Goal: Information Seeking & Learning: Learn about a topic

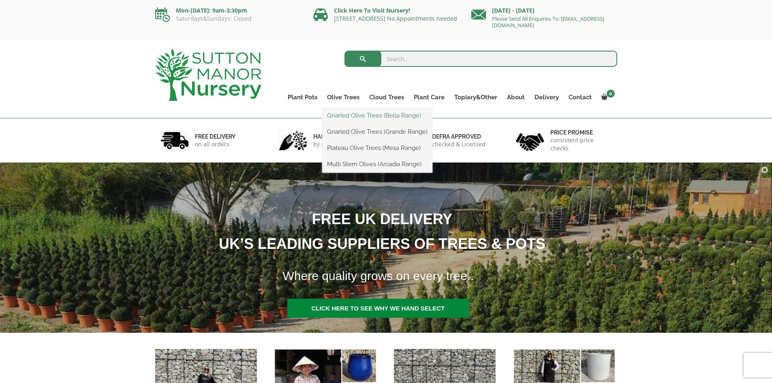
click at [361, 118] on link "Gnarled Olive Trees (Bella Range)" at bounding box center [377, 115] width 110 height 12
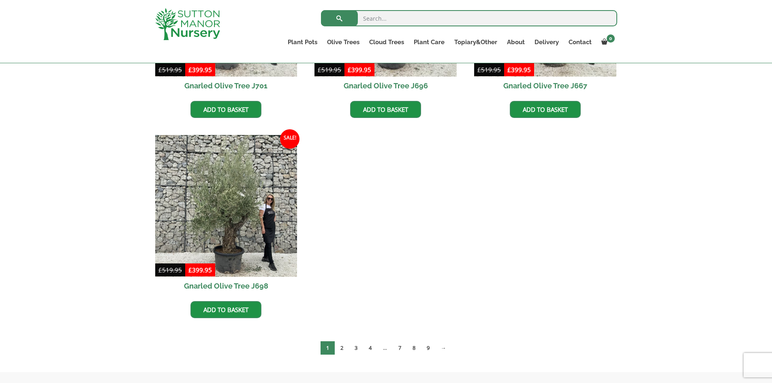
scroll to position [350, 0]
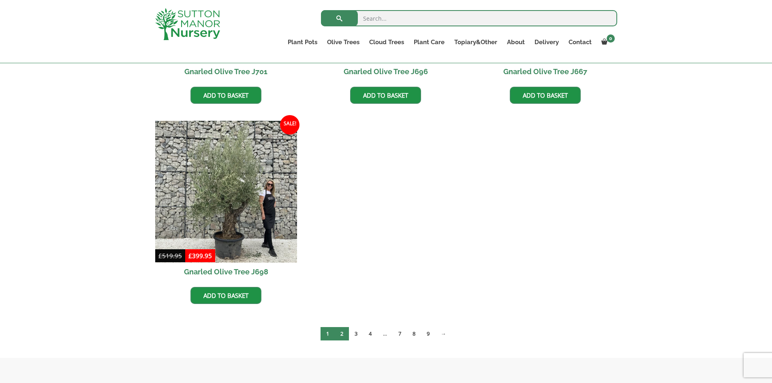
click at [339, 333] on link "2" at bounding box center [342, 333] width 14 height 13
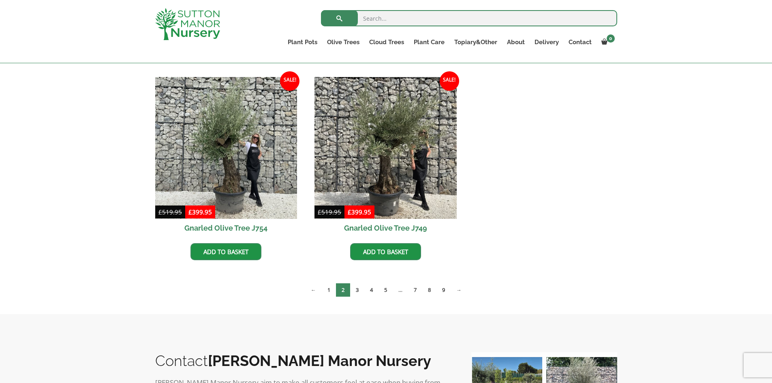
scroll to position [405, 0]
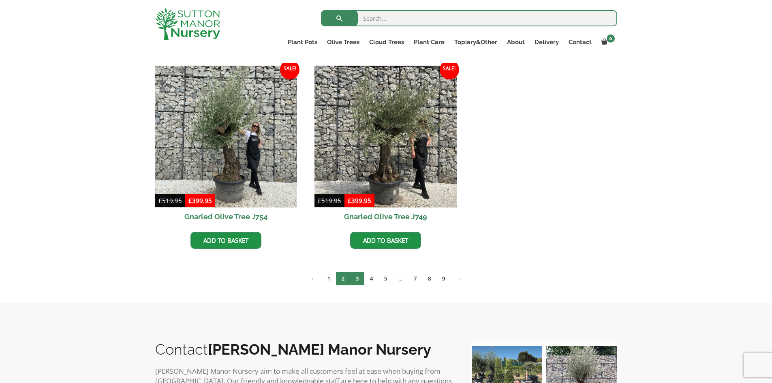
click at [357, 277] on link "3" at bounding box center [357, 278] width 14 height 13
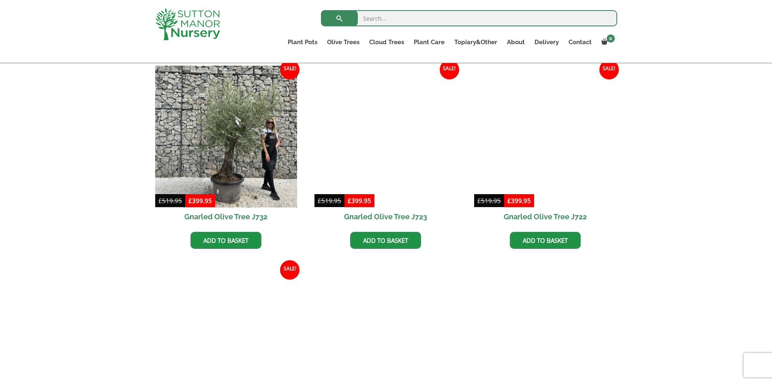
scroll to position [527, 0]
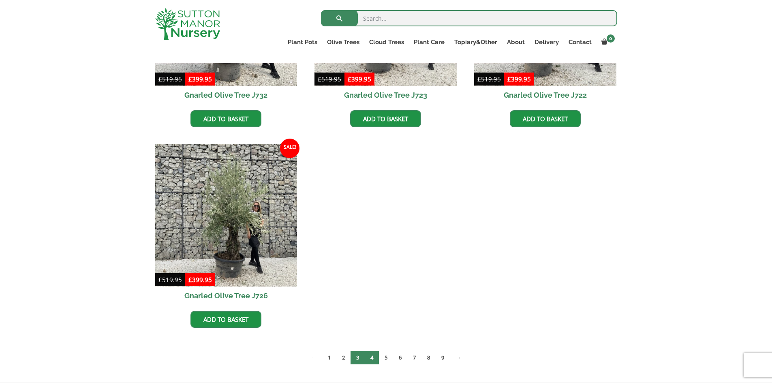
click at [371, 356] on link "4" at bounding box center [372, 357] width 14 height 13
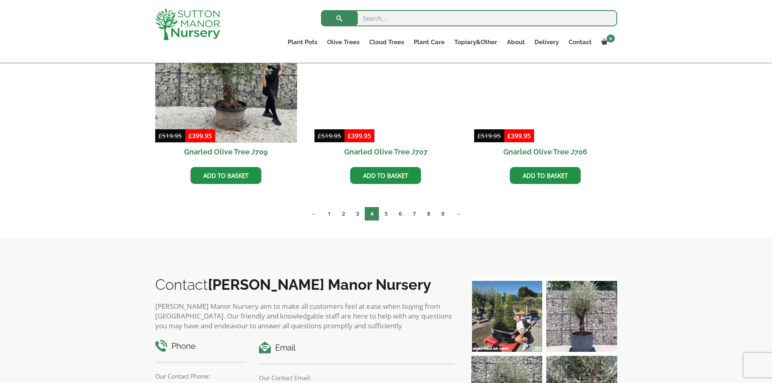
scroll to position [715, 0]
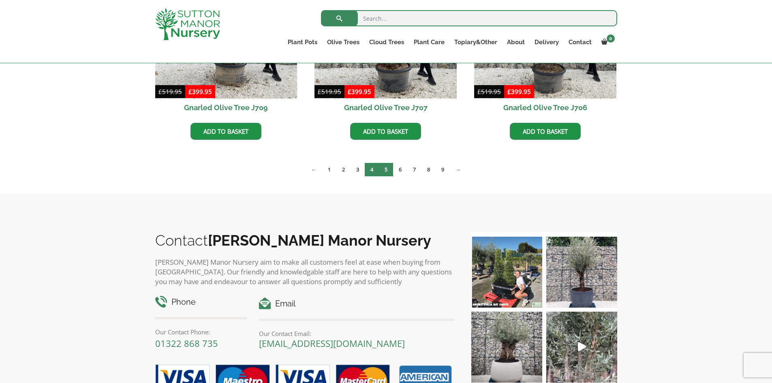
click at [385, 168] on link "5" at bounding box center [386, 169] width 14 height 13
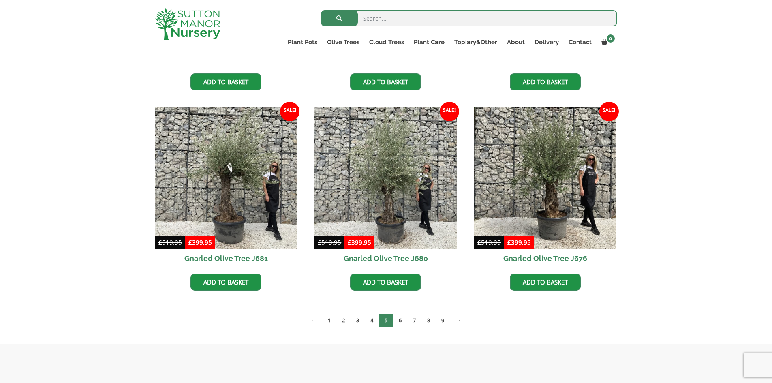
scroll to position [811, 0]
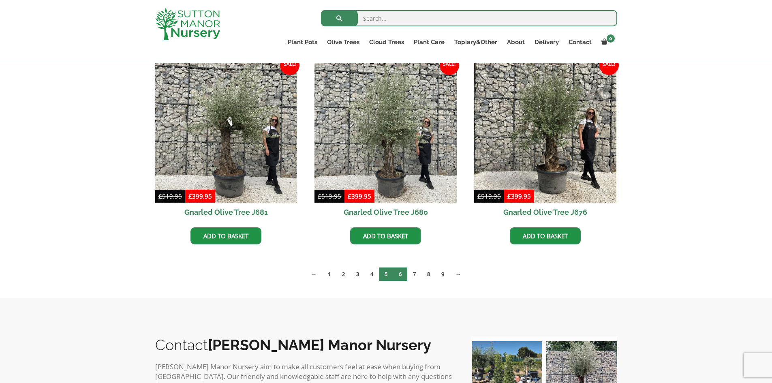
click at [400, 274] on link "6" at bounding box center [400, 274] width 14 height 13
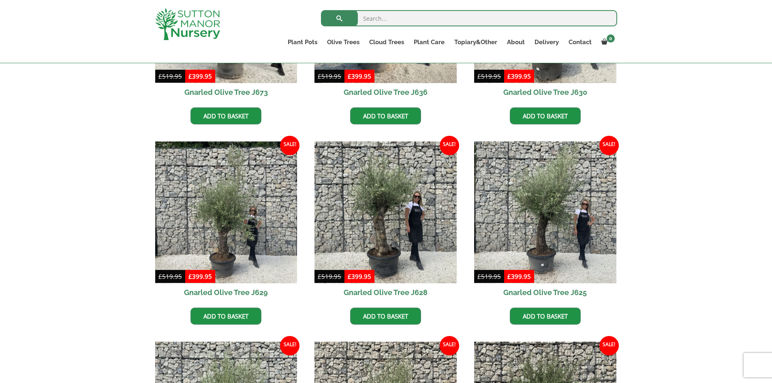
scroll to position [405, 0]
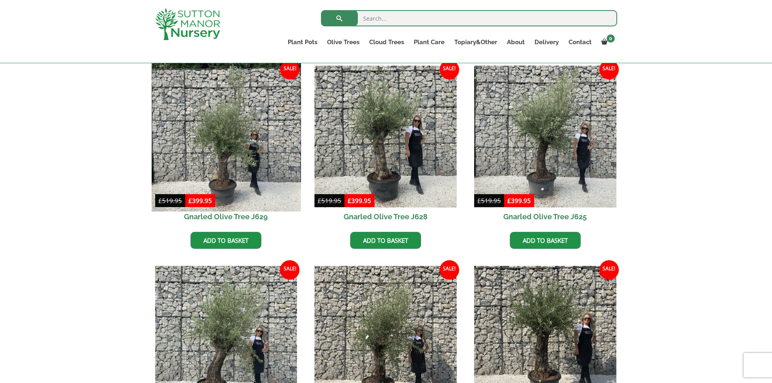
click at [222, 162] on img at bounding box center [226, 136] width 149 height 149
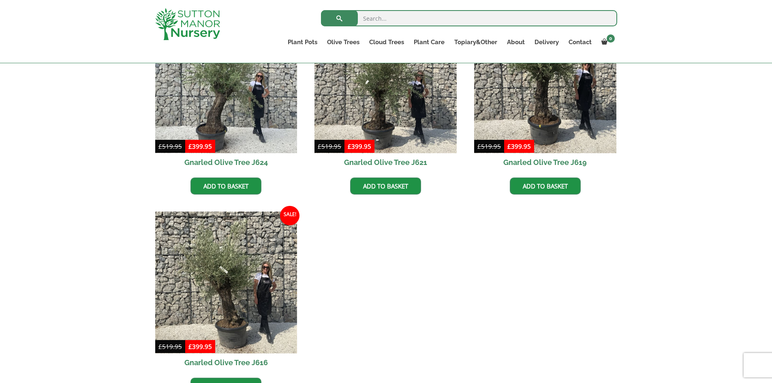
scroll to position [770, 0]
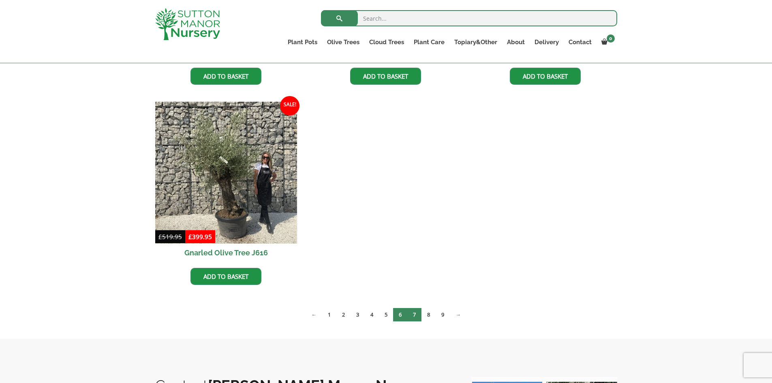
click at [418, 313] on link "7" at bounding box center [414, 314] width 14 height 13
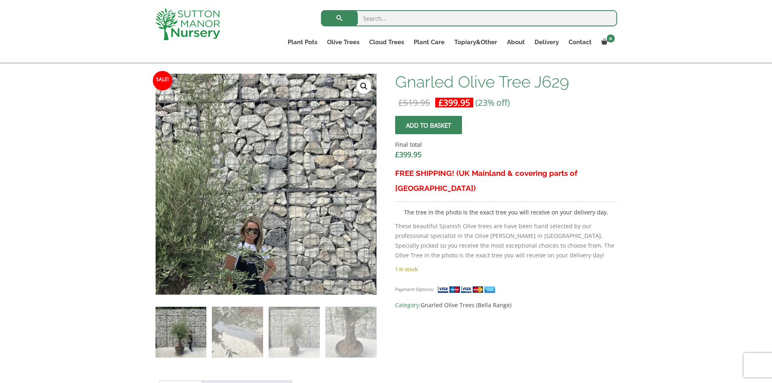
scroll to position [243, 0]
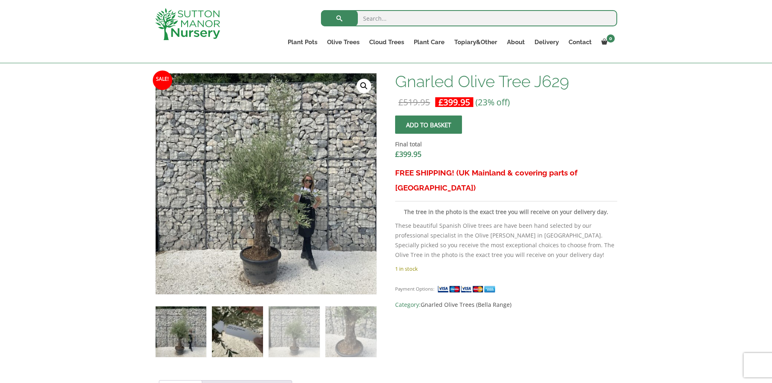
click at [234, 334] on img at bounding box center [237, 332] width 51 height 51
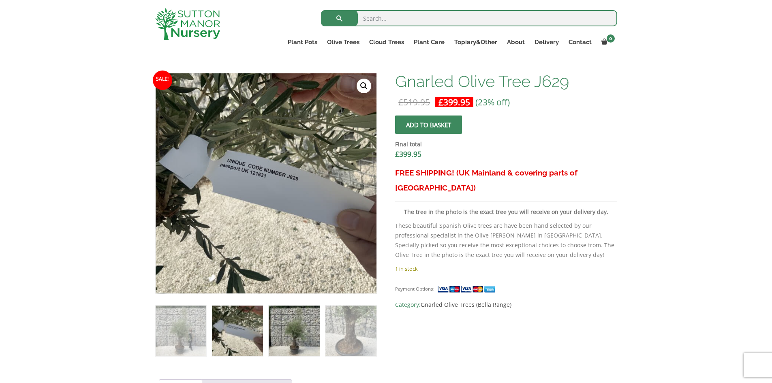
click at [289, 324] on img at bounding box center [294, 331] width 51 height 51
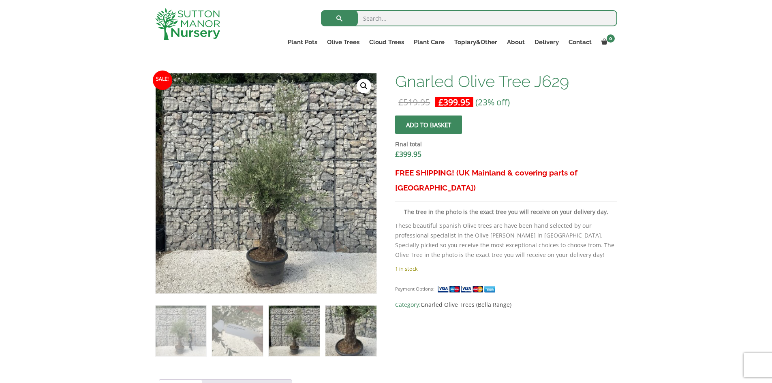
click at [350, 332] on img at bounding box center [351, 331] width 51 height 51
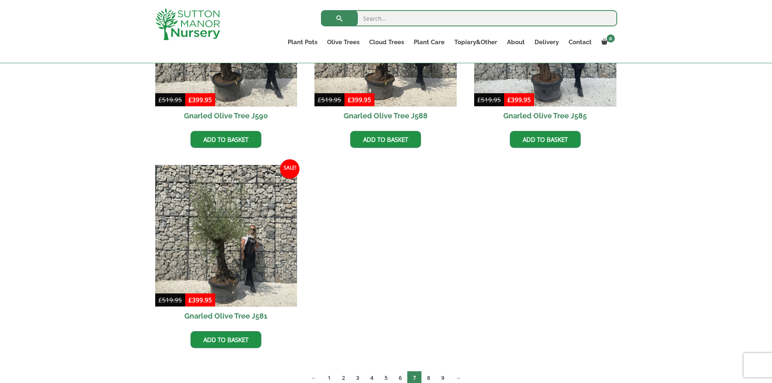
scroll to position [770, 0]
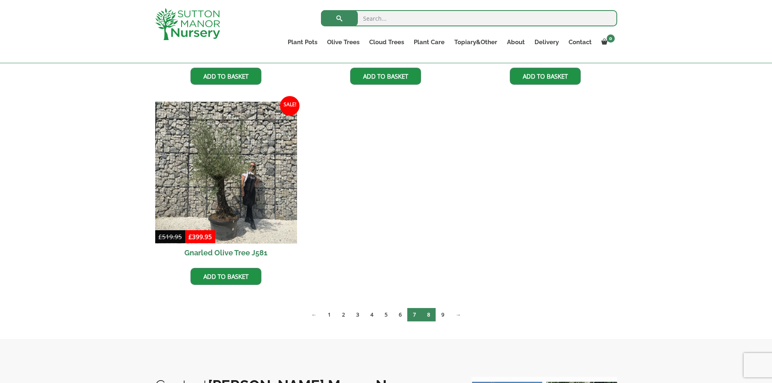
click at [431, 315] on link "8" at bounding box center [429, 314] width 14 height 13
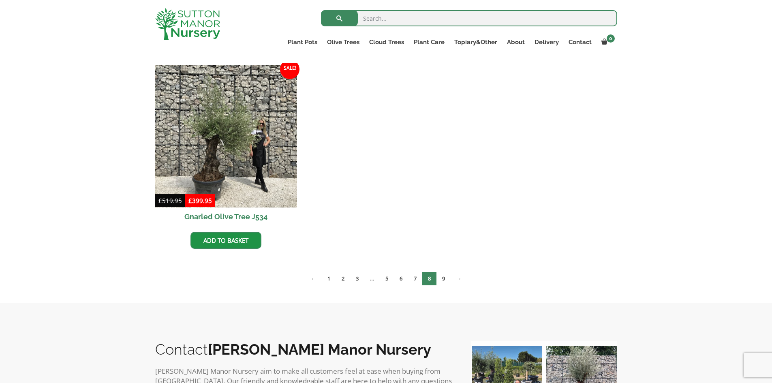
scroll to position [1216, 0]
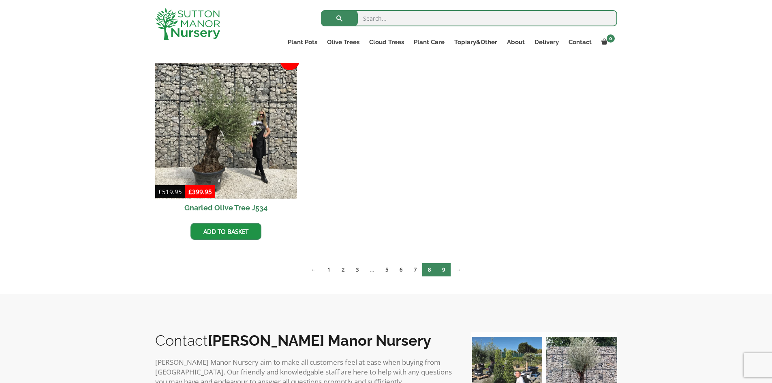
click at [444, 268] on link "9" at bounding box center [444, 269] width 14 height 13
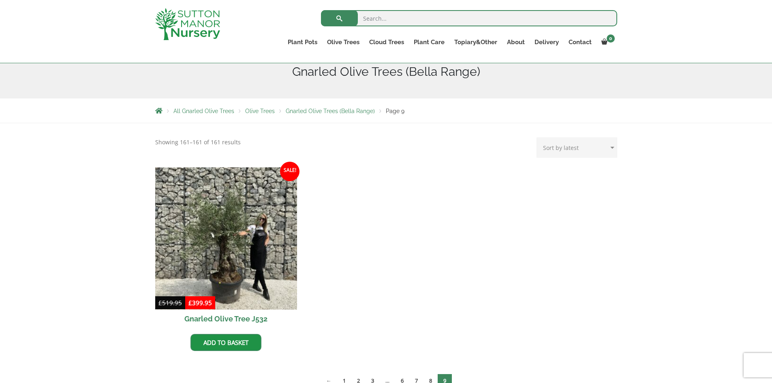
scroll to position [203, 0]
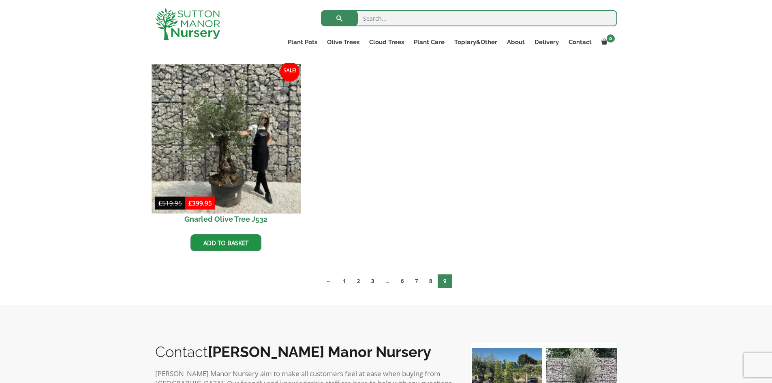
click at [225, 146] on img at bounding box center [226, 138] width 149 height 149
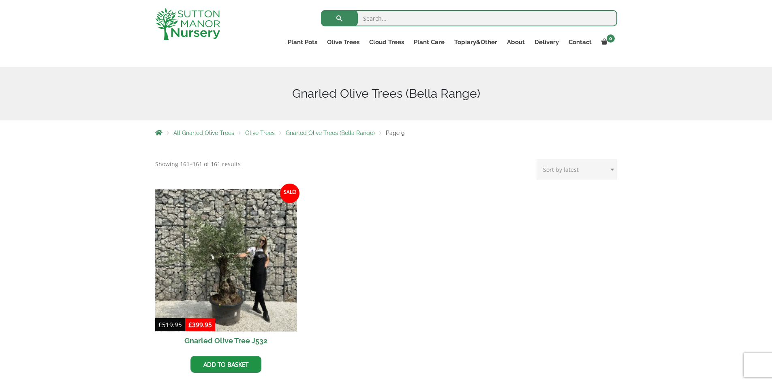
scroll to position [0, 0]
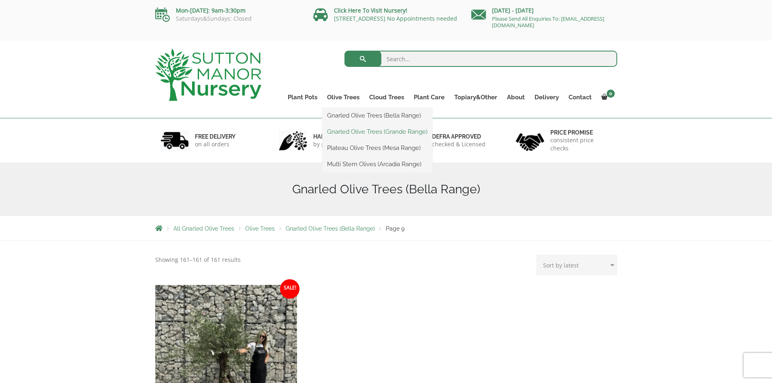
click at [345, 133] on link "Gnarled Olive Trees (Grande Range)" at bounding box center [377, 132] width 110 height 12
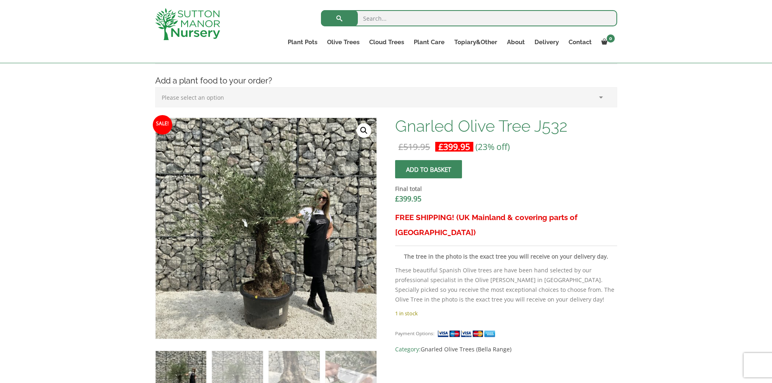
scroll to position [243, 0]
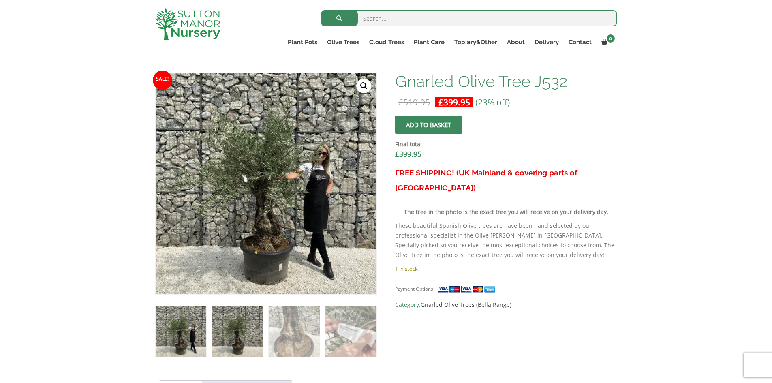
click at [242, 319] on img at bounding box center [237, 332] width 51 height 51
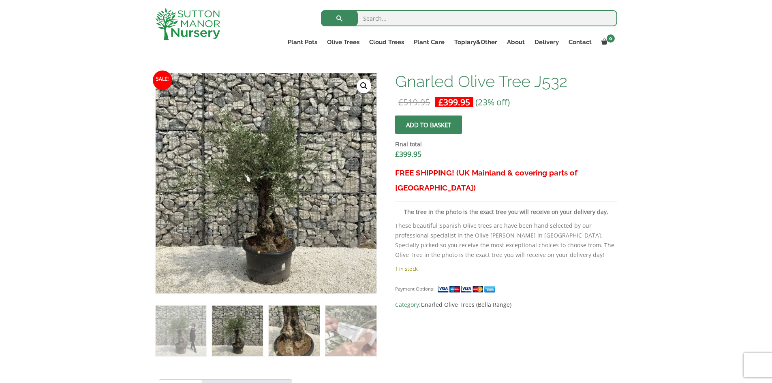
click at [289, 334] on img at bounding box center [294, 331] width 51 height 51
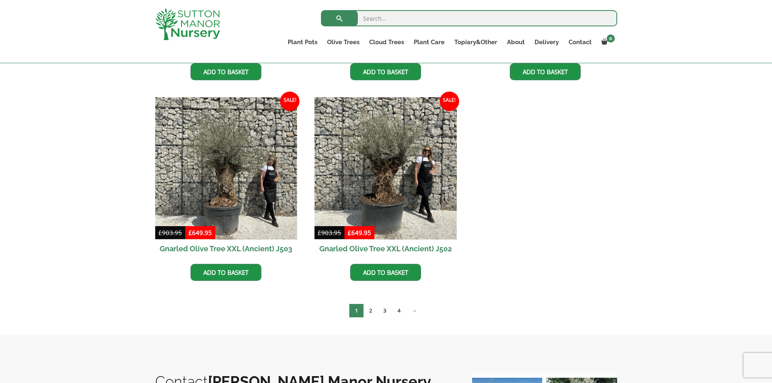
scroll to position [1176, 0]
click at [373, 308] on link "2" at bounding box center [371, 310] width 14 height 13
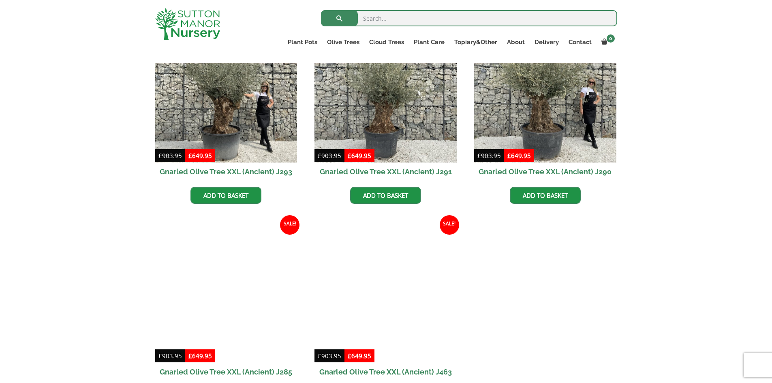
scroll to position [1014, 0]
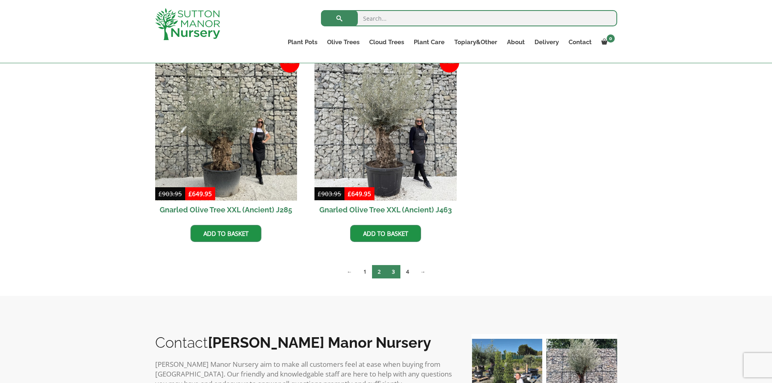
click at [395, 272] on link "3" at bounding box center [393, 271] width 14 height 13
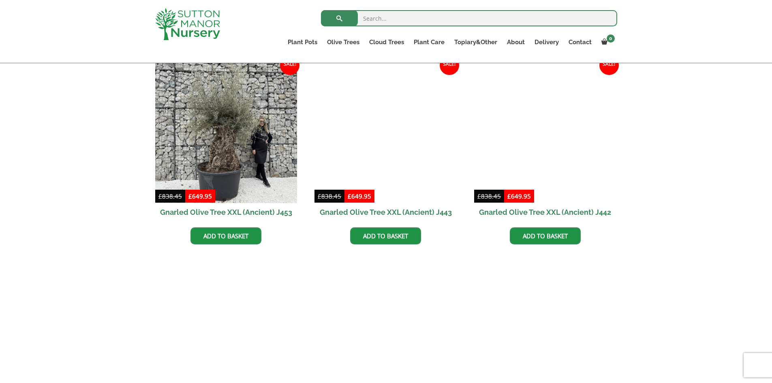
scroll to position [973, 0]
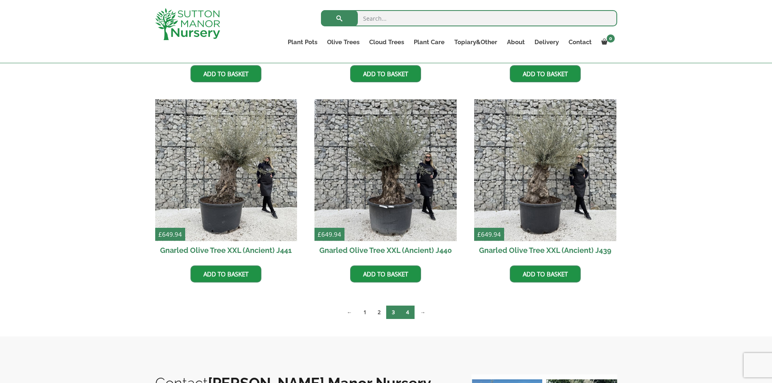
click at [410, 311] on link "4" at bounding box center [408, 312] width 14 height 13
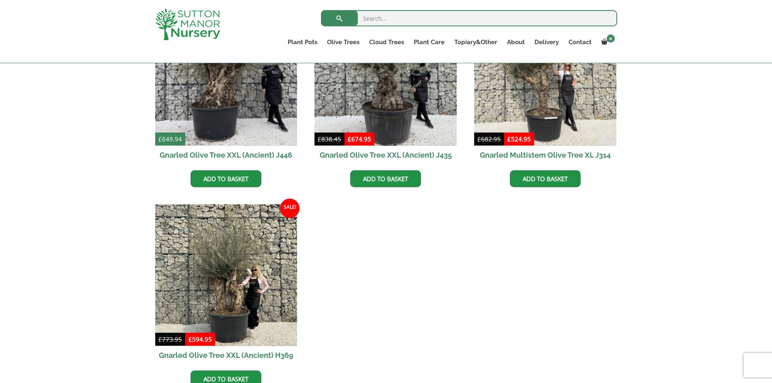
scroll to position [284, 0]
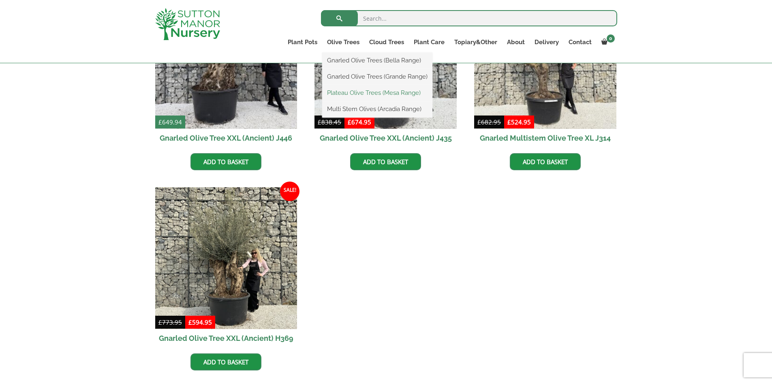
click at [352, 93] on link "Plateau Olive Trees (Mesa Range)" at bounding box center [377, 93] width 110 height 12
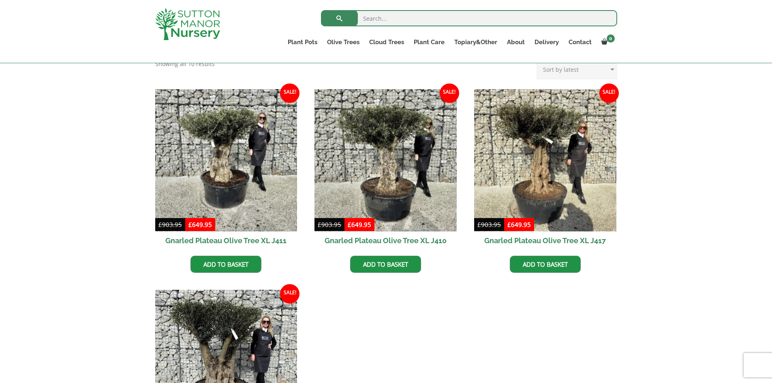
scroll to position [324, 0]
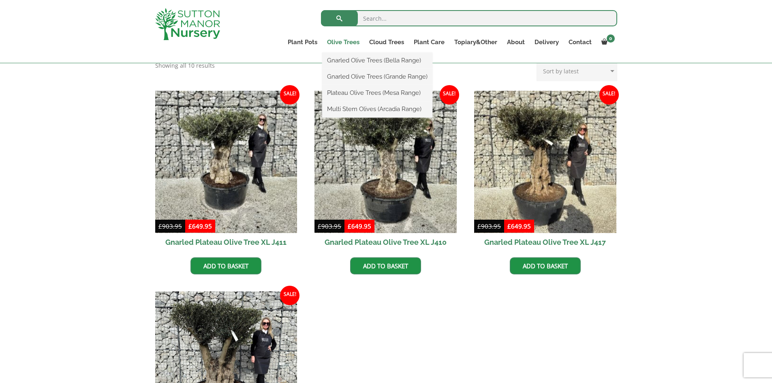
click at [343, 43] on link "Olive Trees" at bounding box center [343, 41] width 42 height 11
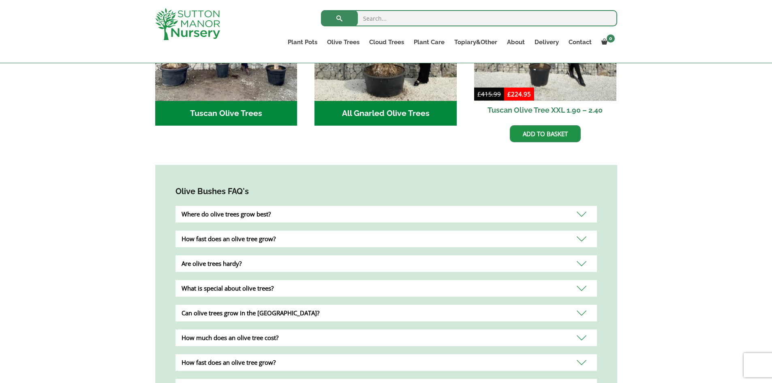
scroll to position [162, 0]
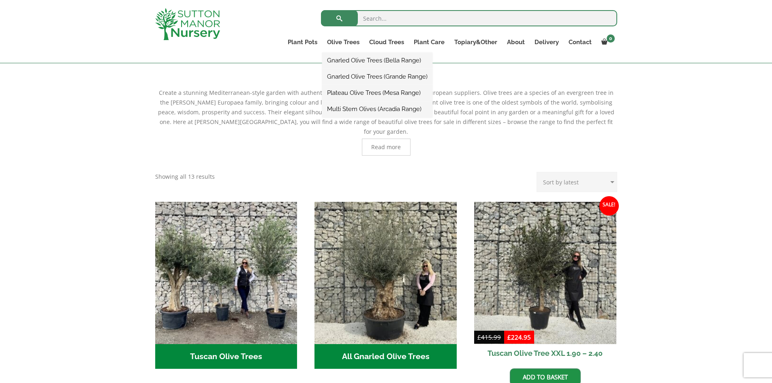
click at [355, 60] on link "Gnarled Olive Trees (Bella Range)" at bounding box center [377, 60] width 110 height 12
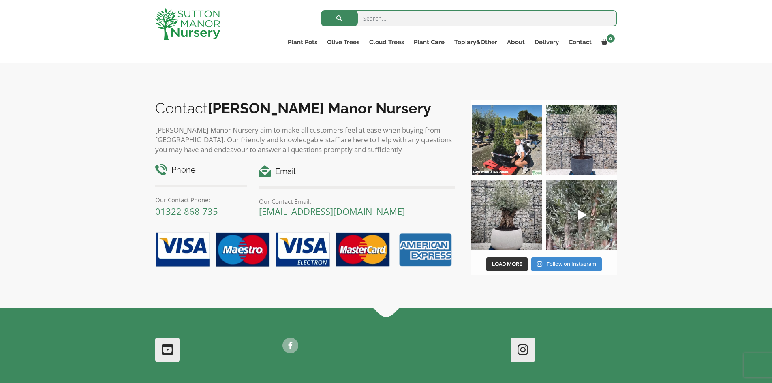
scroll to position [649, 0]
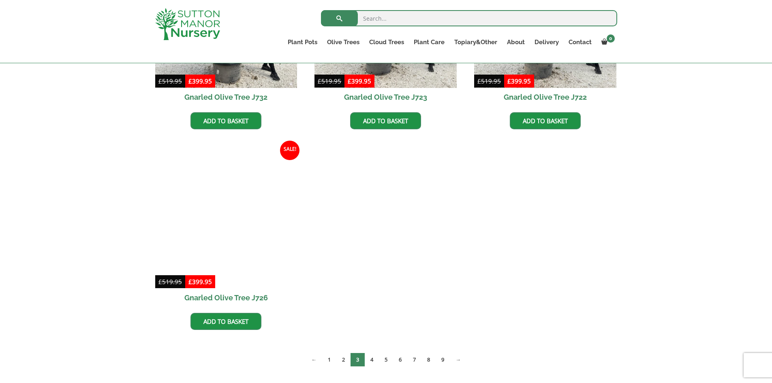
scroll to position [527, 0]
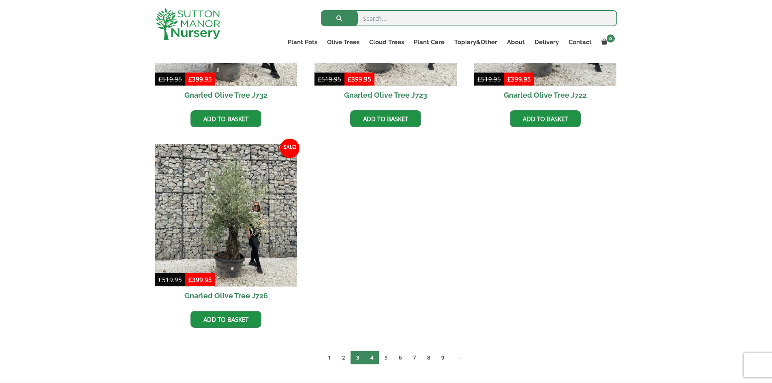
click at [372, 356] on link "4" at bounding box center [372, 357] width 14 height 13
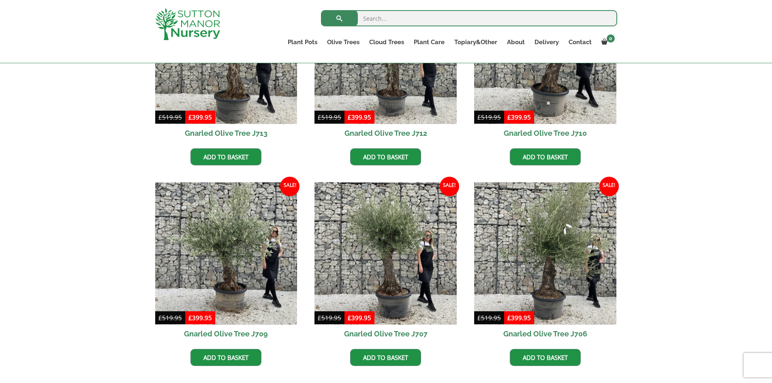
scroll to position [568, 0]
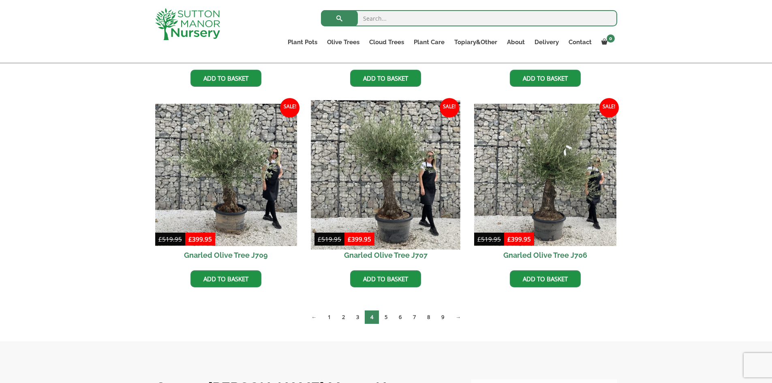
click at [381, 190] on img at bounding box center [385, 174] width 149 height 149
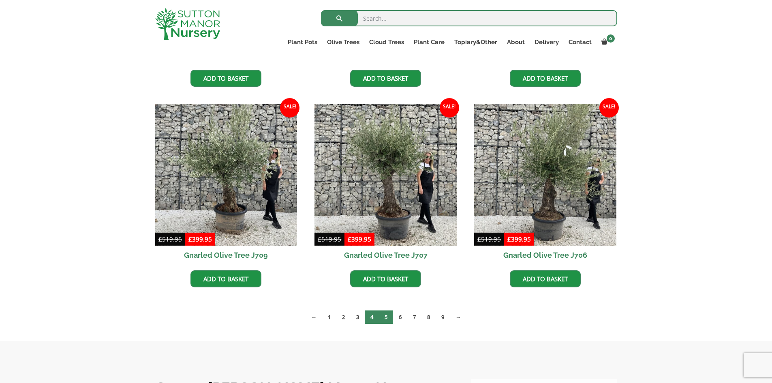
click at [386, 314] on link "5" at bounding box center [386, 317] width 14 height 13
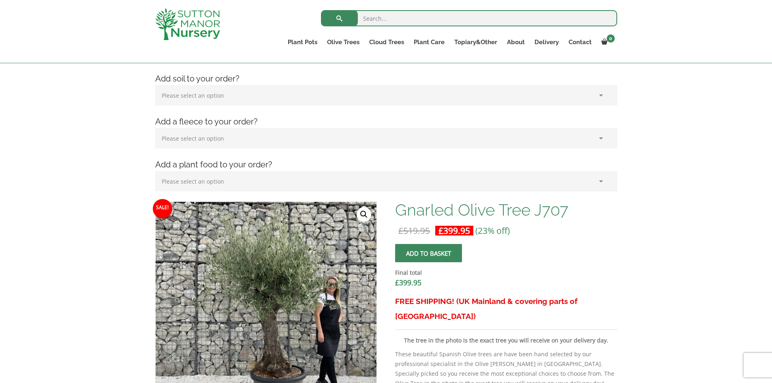
scroll to position [243, 0]
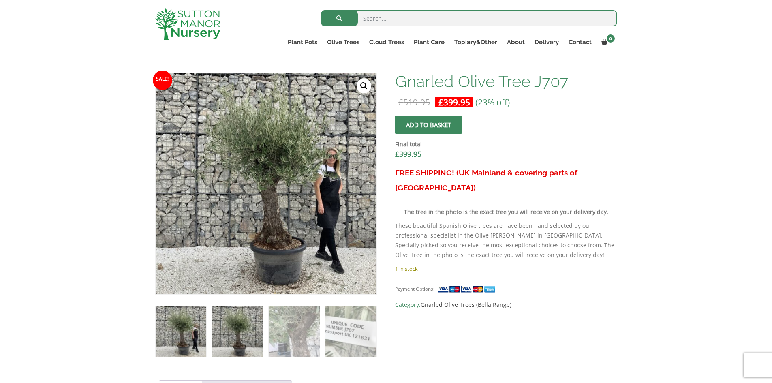
click at [246, 333] on img at bounding box center [237, 332] width 51 height 51
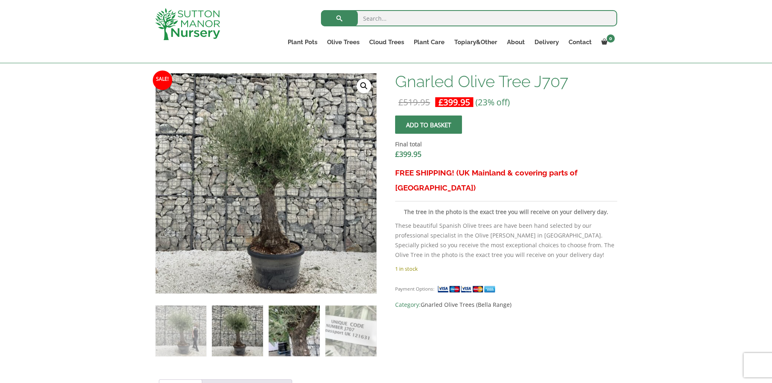
click at [298, 339] on img at bounding box center [294, 331] width 51 height 51
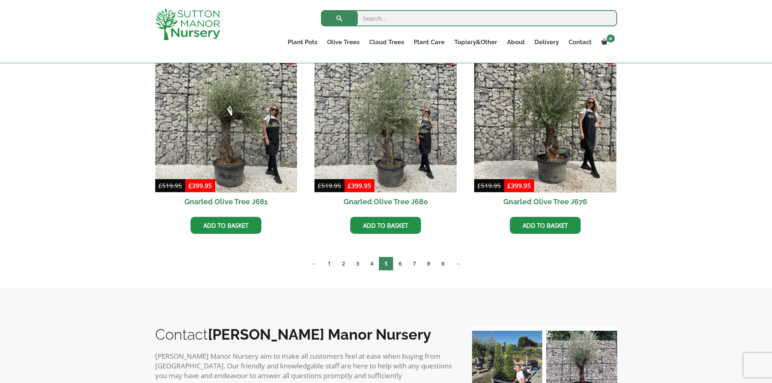
scroll to position [730, 0]
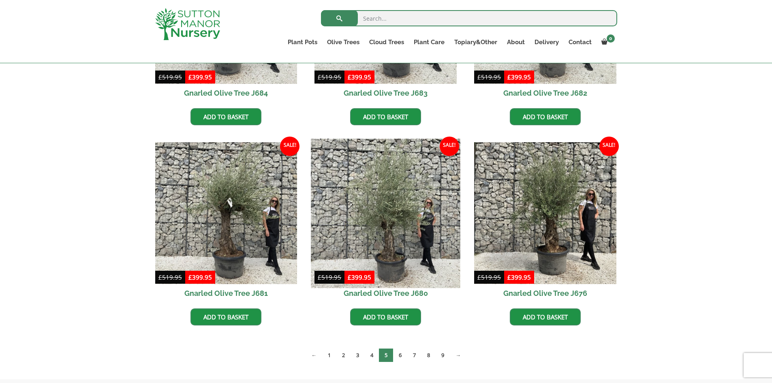
click at [399, 207] on img at bounding box center [385, 213] width 149 height 149
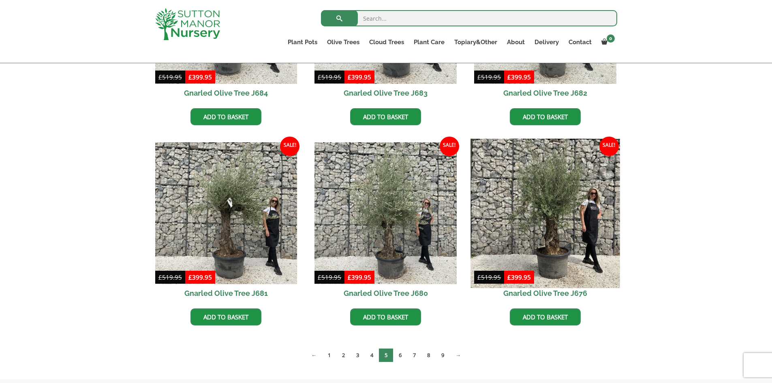
click at [548, 202] on img at bounding box center [545, 213] width 149 height 149
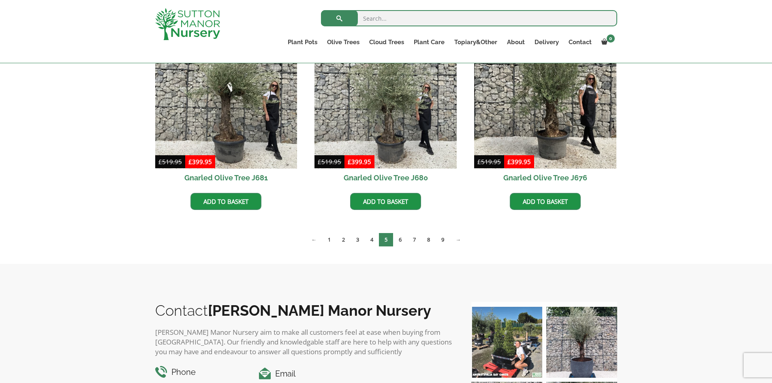
scroll to position [851, 0]
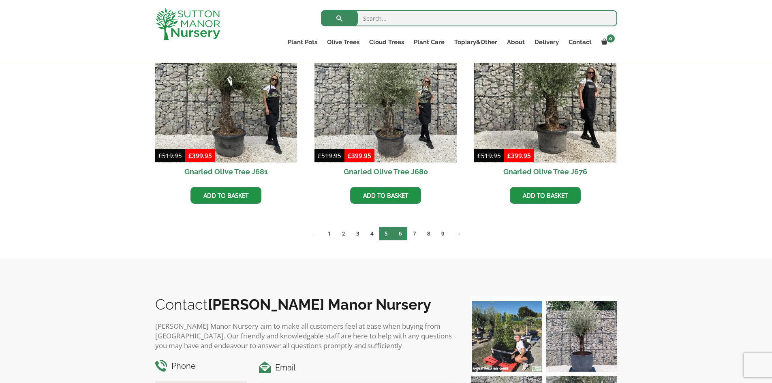
click at [401, 233] on link "6" at bounding box center [400, 233] width 14 height 13
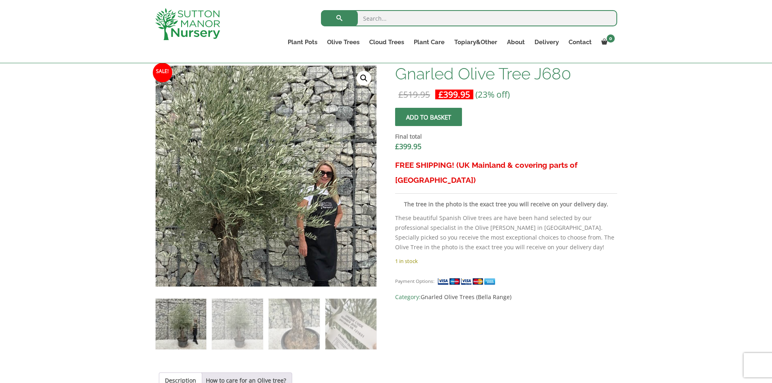
scroll to position [324, 0]
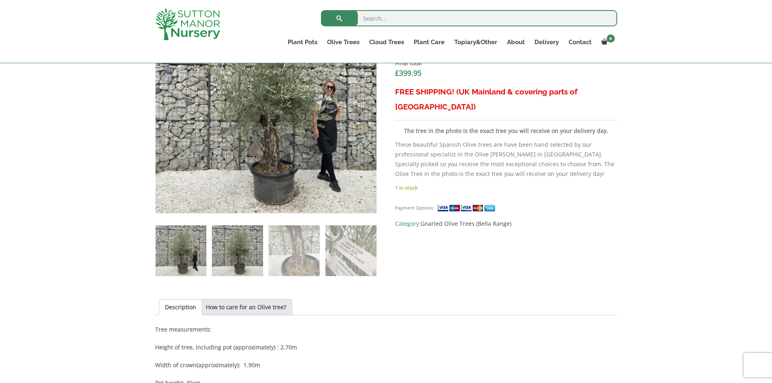
click at [249, 245] on img at bounding box center [237, 250] width 51 height 51
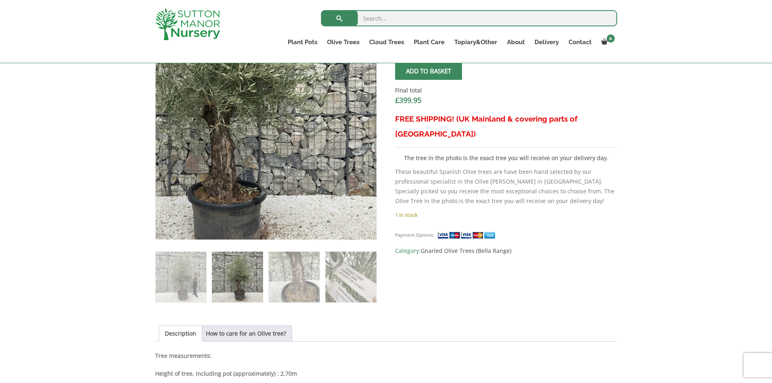
scroll to position [243, 0]
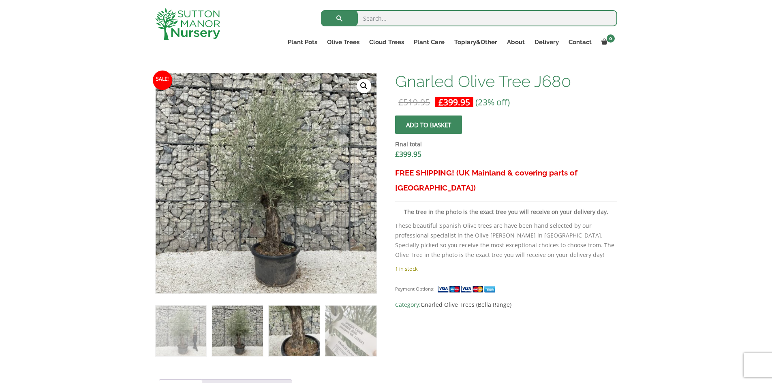
click at [300, 332] on img at bounding box center [294, 331] width 51 height 51
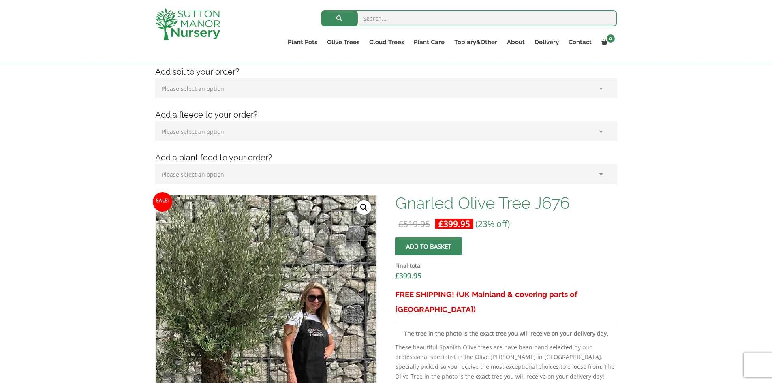
scroll to position [243, 0]
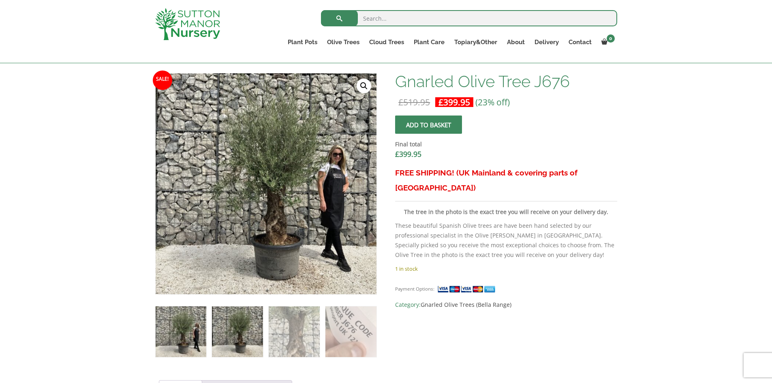
click at [250, 324] on img at bounding box center [237, 332] width 51 height 51
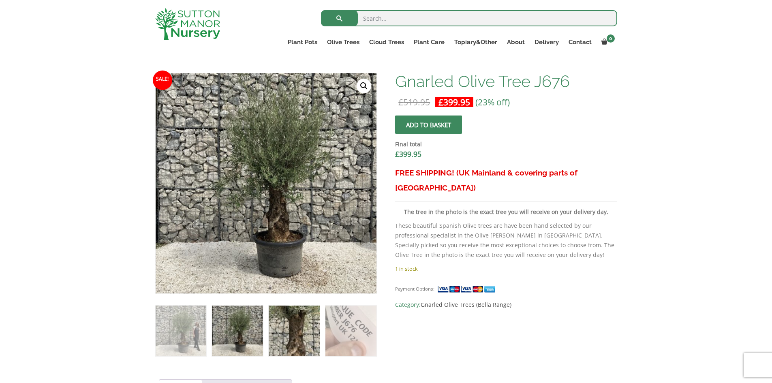
click at [283, 330] on img at bounding box center [294, 331] width 51 height 51
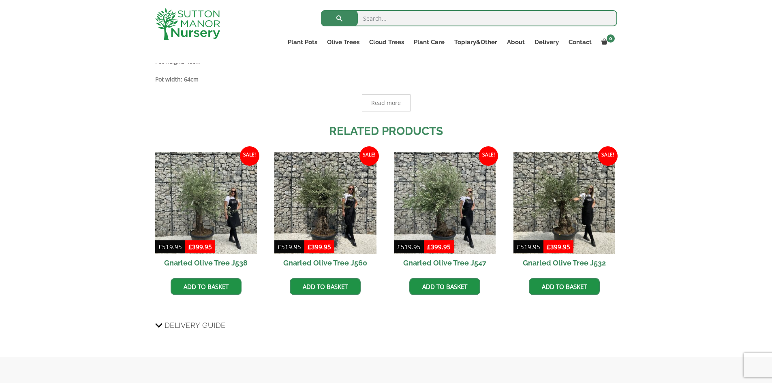
scroll to position [649, 0]
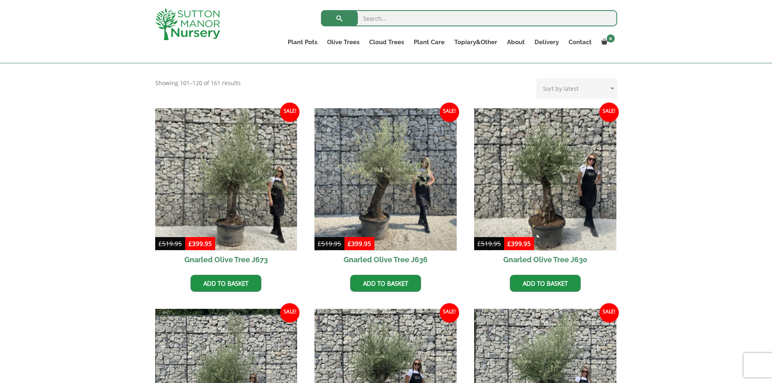
scroll to position [284, 0]
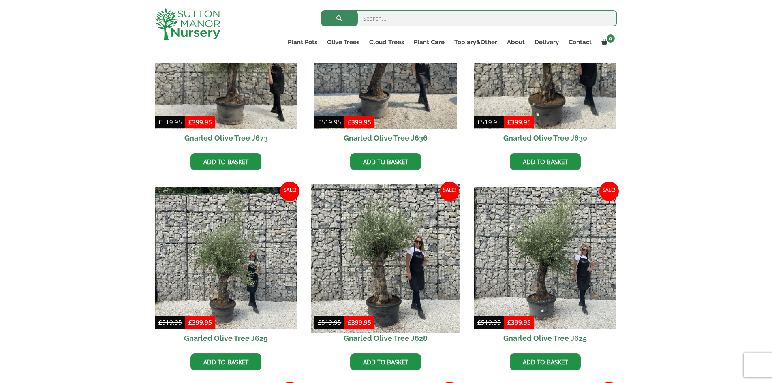
click at [382, 275] on img at bounding box center [385, 258] width 149 height 149
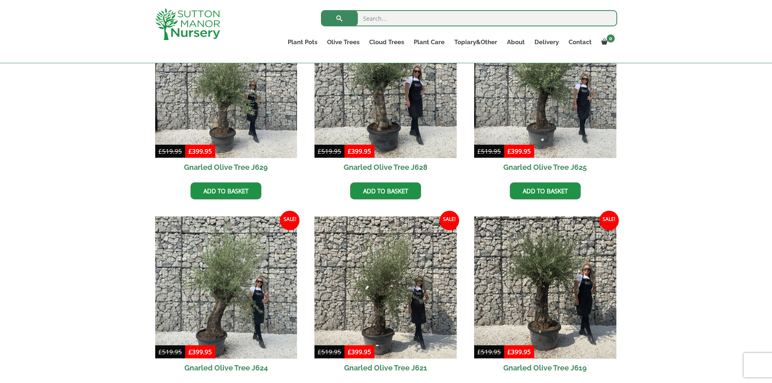
scroll to position [527, 0]
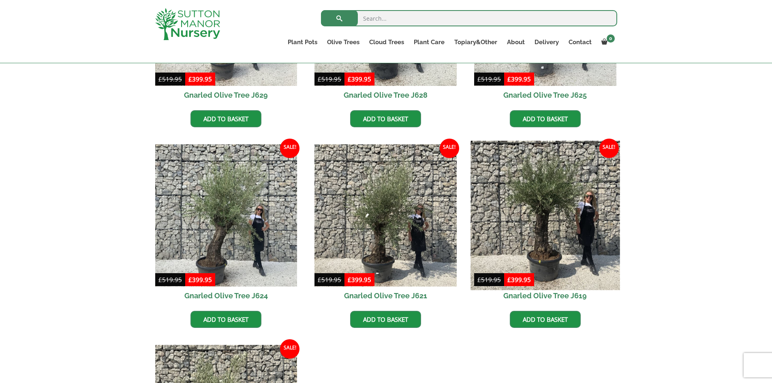
click at [541, 223] on img at bounding box center [545, 215] width 149 height 149
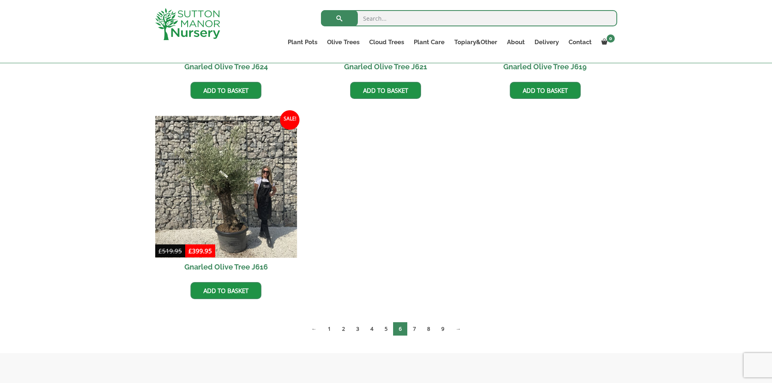
scroll to position [770, 0]
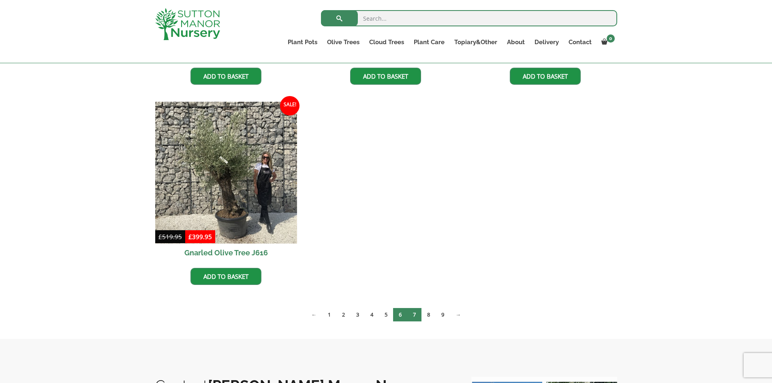
click at [416, 316] on link "7" at bounding box center [414, 314] width 14 height 13
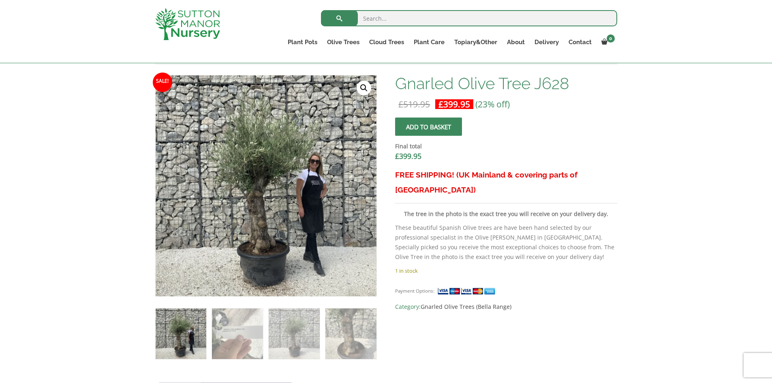
scroll to position [324, 0]
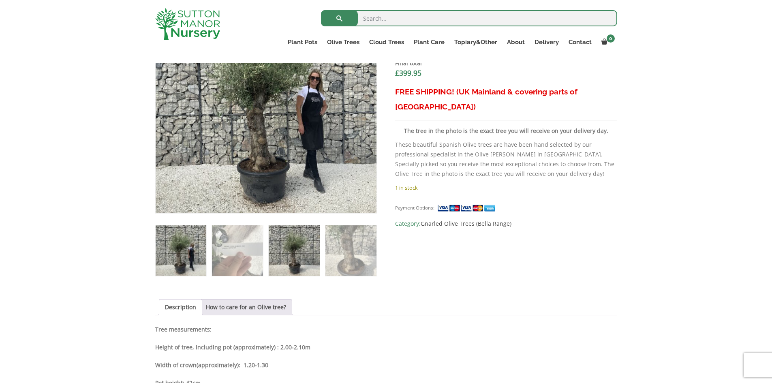
click at [301, 250] on img at bounding box center [294, 250] width 51 height 51
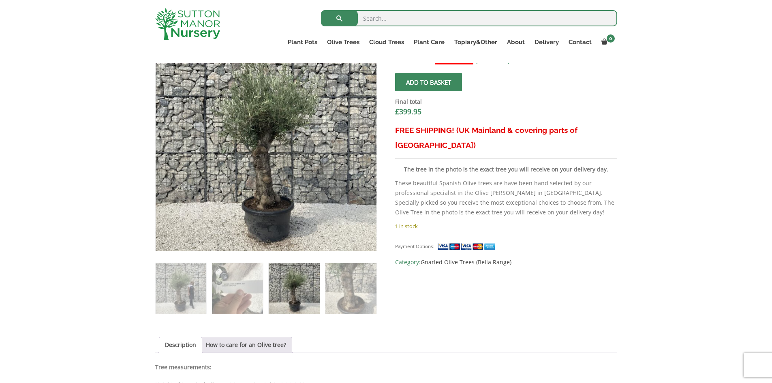
scroll to position [243, 0]
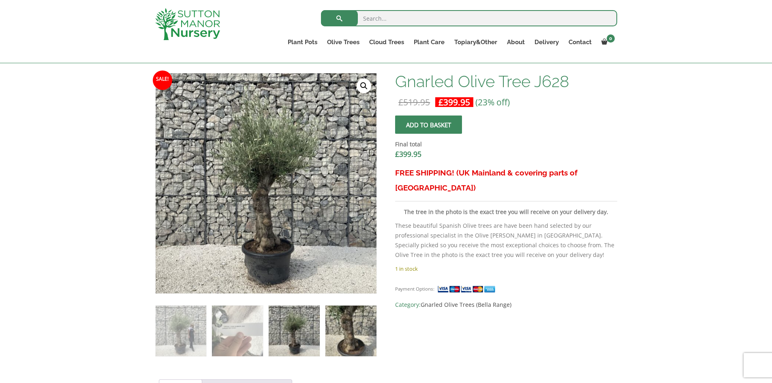
click at [348, 323] on img at bounding box center [351, 331] width 51 height 51
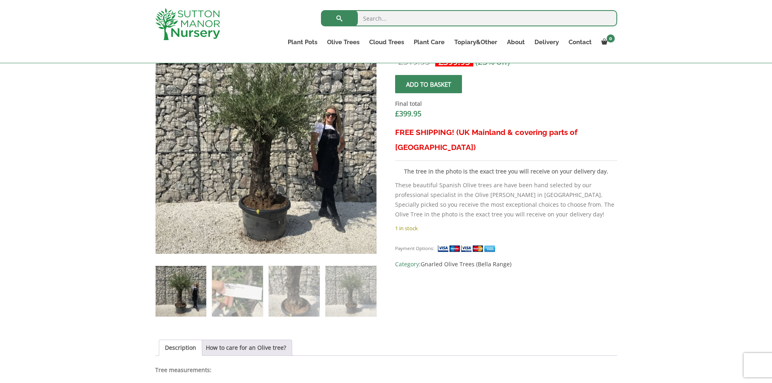
scroll to position [284, 0]
click at [285, 297] on img at bounding box center [294, 291] width 51 height 51
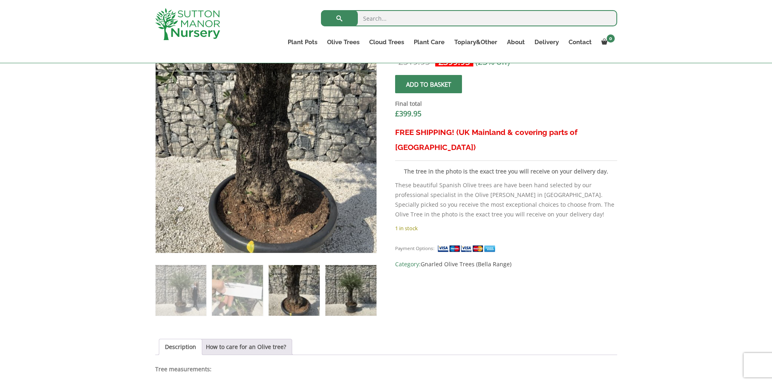
click at [357, 299] on img at bounding box center [351, 290] width 51 height 51
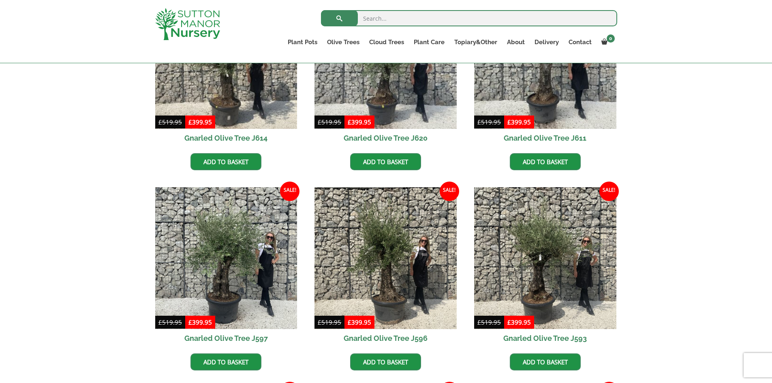
scroll to position [446, 0]
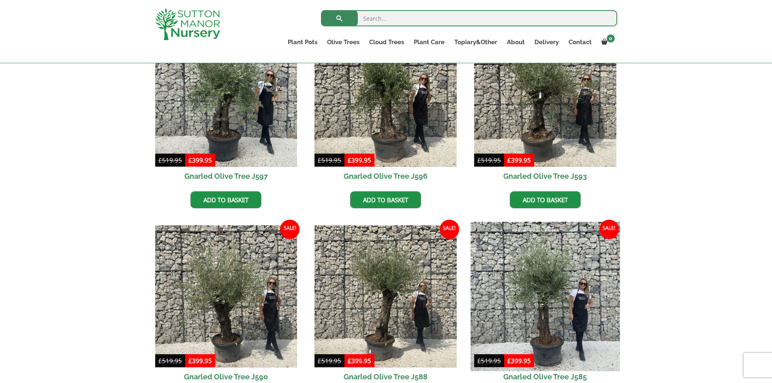
click at [542, 318] on img at bounding box center [545, 296] width 149 height 149
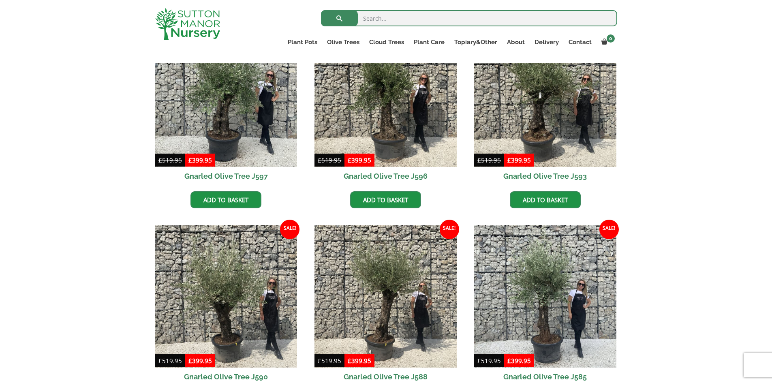
scroll to position [405, 0]
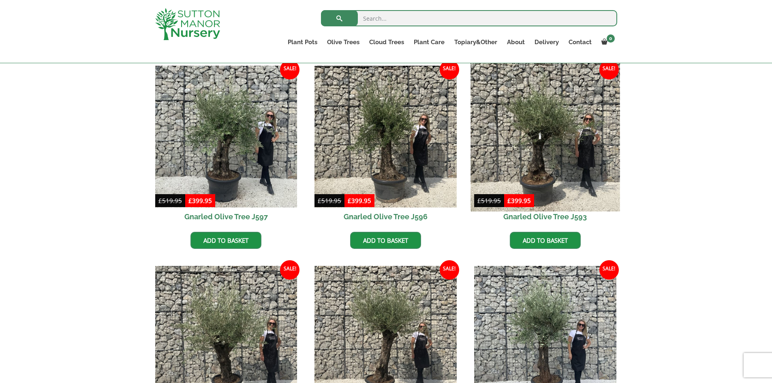
click at [532, 128] on img at bounding box center [545, 136] width 149 height 149
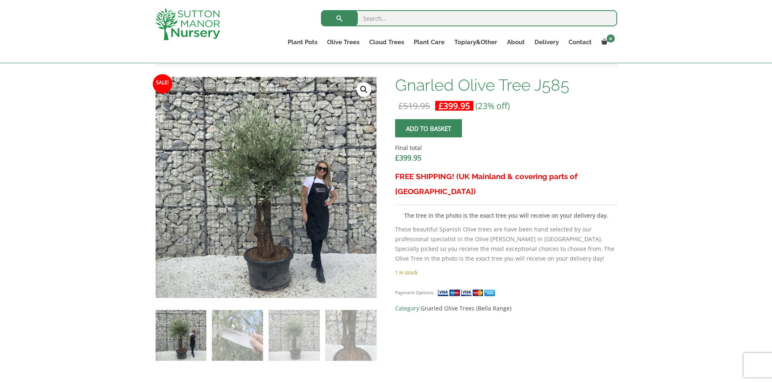
scroll to position [243, 0]
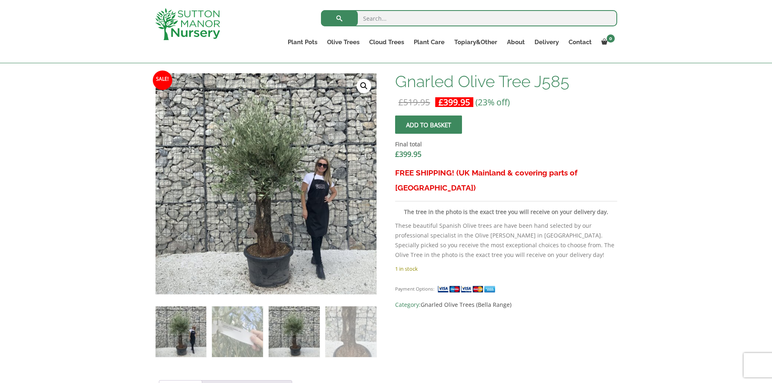
click at [296, 328] on img at bounding box center [294, 332] width 51 height 51
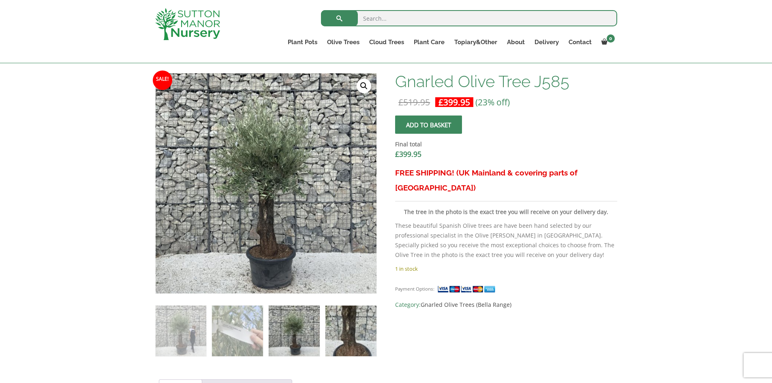
click at [356, 345] on img at bounding box center [351, 331] width 51 height 51
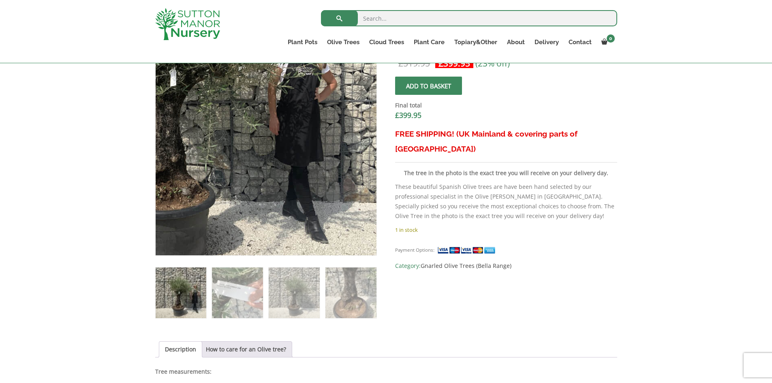
scroll to position [284, 0]
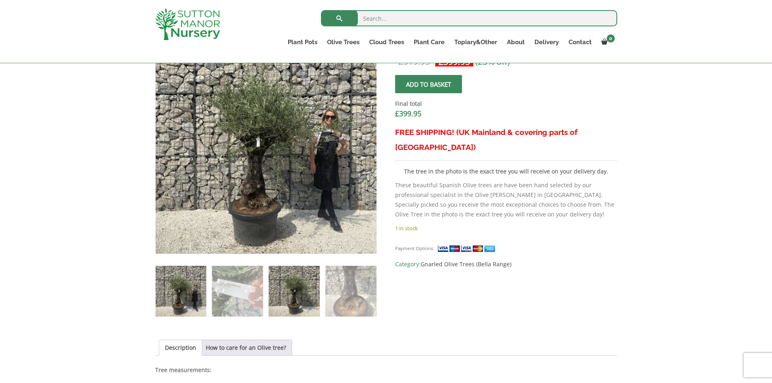
click at [280, 290] on img at bounding box center [294, 291] width 51 height 51
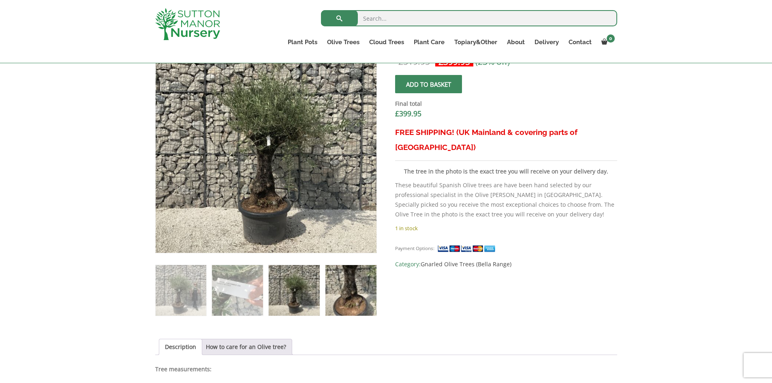
click at [345, 294] on img at bounding box center [351, 290] width 51 height 51
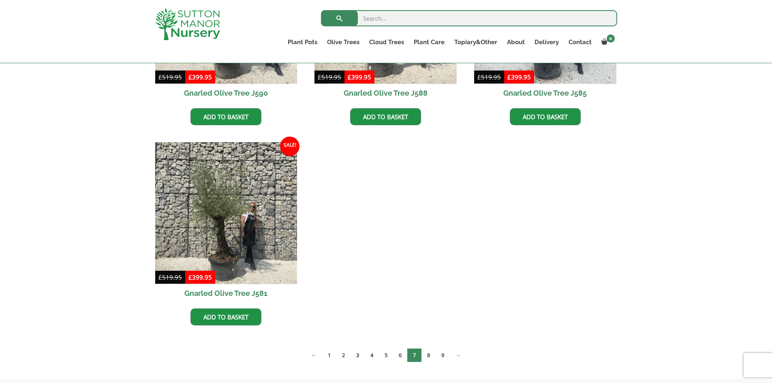
scroll to position [851, 0]
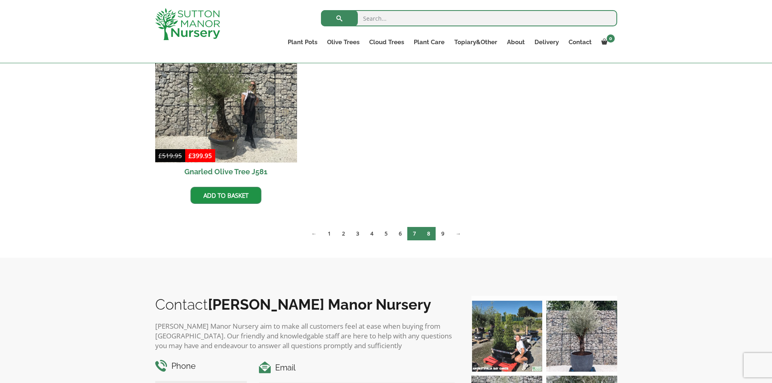
click at [429, 234] on link "8" at bounding box center [429, 233] width 14 height 13
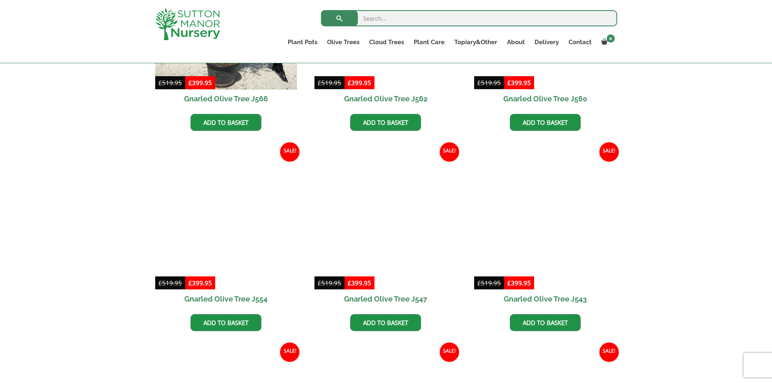
scroll to position [730, 0]
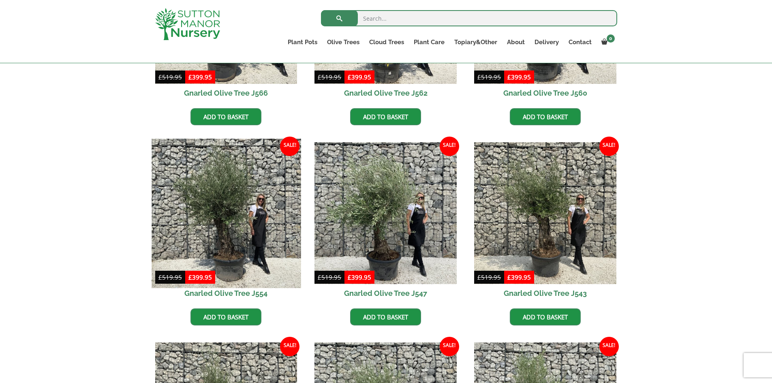
click at [231, 212] on img at bounding box center [226, 213] width 149 height 149
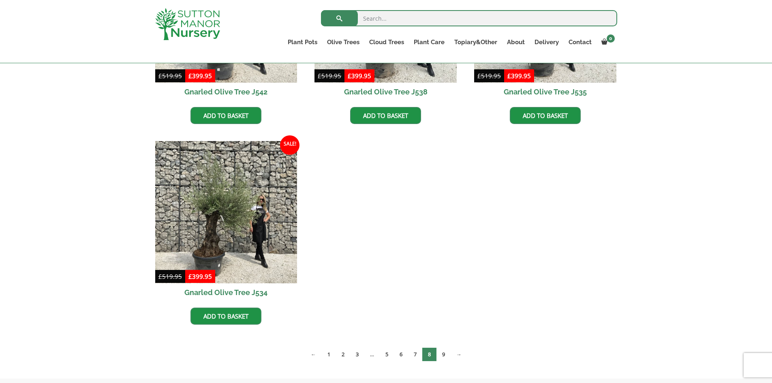
scroll to position [1176, 0]
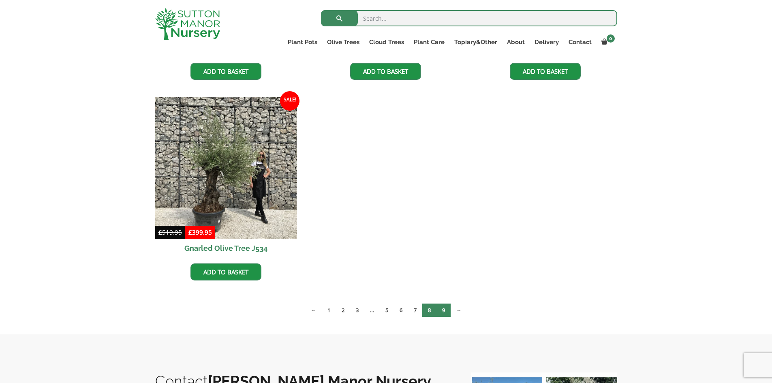
click at [442, 308] on link "9" at bounding box center [444, 310] width 14 height 13
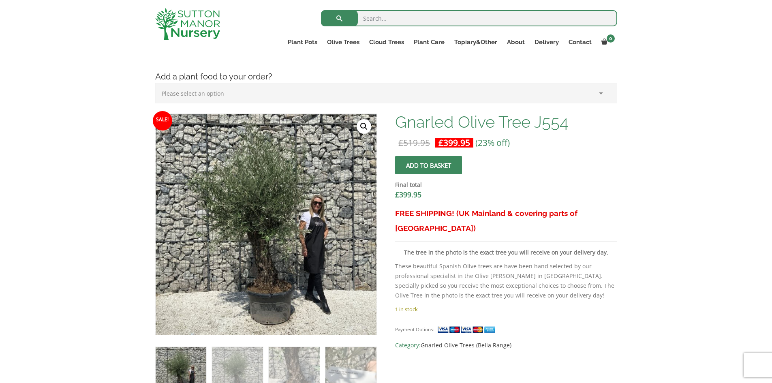
scroll to position [269, 0]
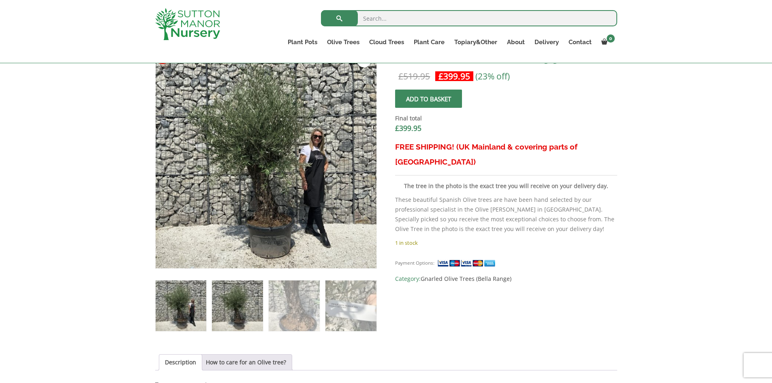
click at [226, 312] on img at bounding box center [237, 306] width 51 height 51
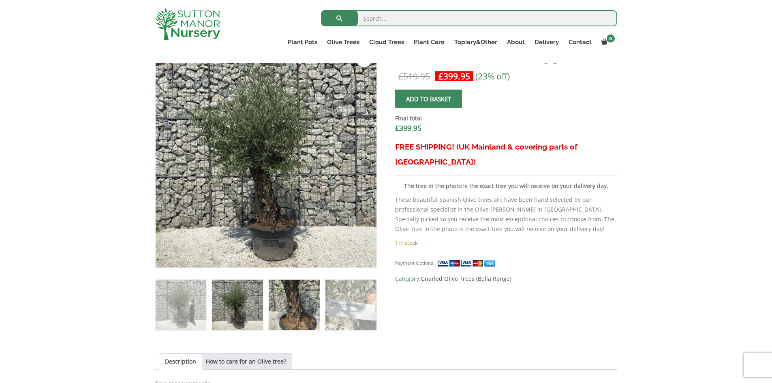
click at [318, 323] on img at bounding box center [294, 305] width 51 height 51
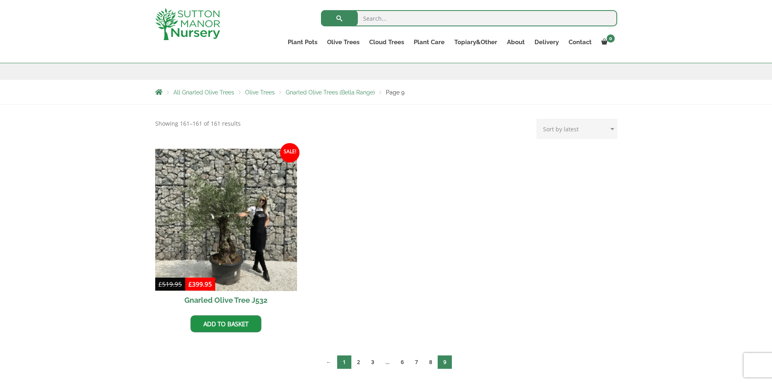
click at [342, 362] on link "1" at bounding box center [344, 362] width 14 height 13
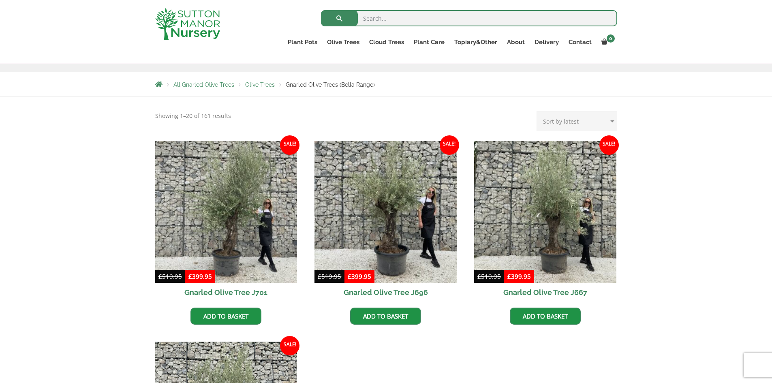
scroll to position [122, 0]
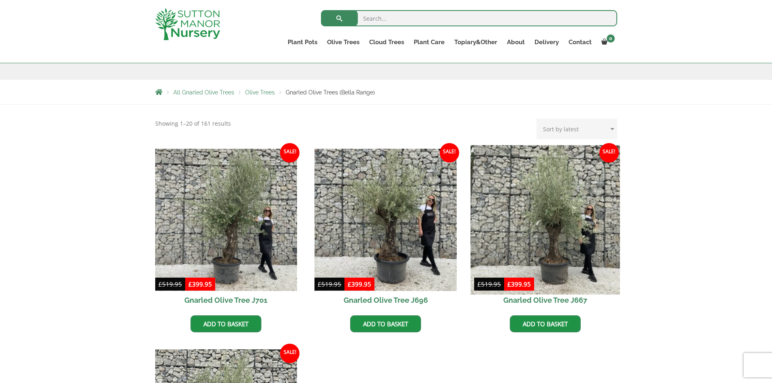
click at [549, 243] on img at bounding box center [545, 219] width 149 height 149
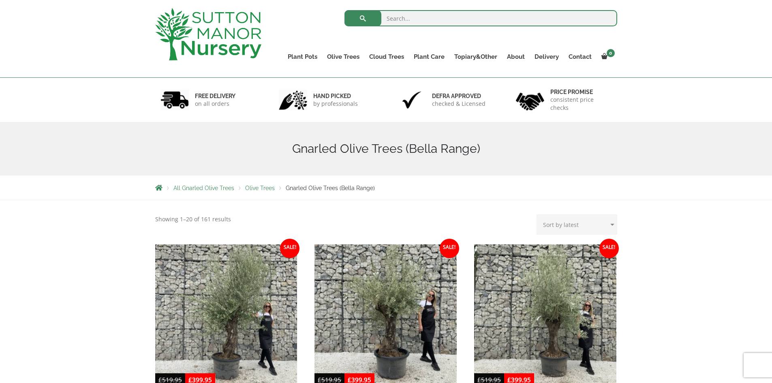
scroll to position [0, 0]
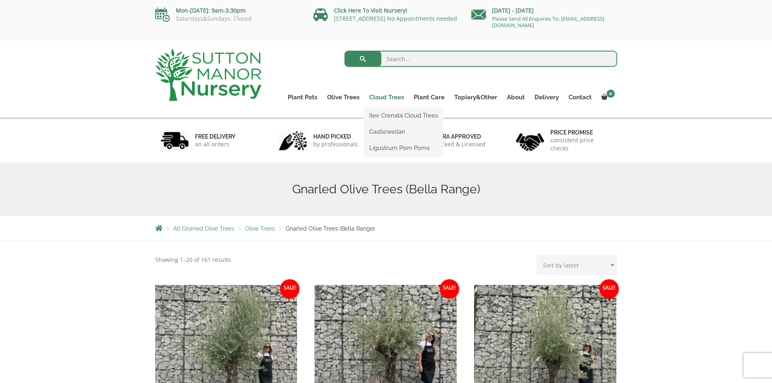
click at [383, 99] on link "Cloud Trees" at bounding box center [387, 97] width 45 height 11
click at [391, 131] on link "Castlewellan" at bounding box center [404, 132] width 79 height 12
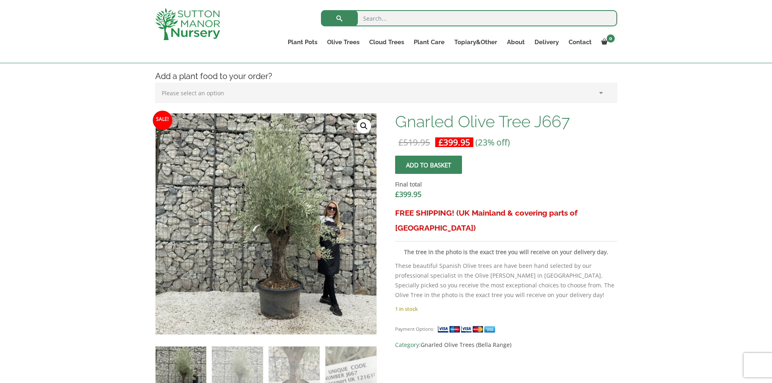
scroll to position [284, 0]
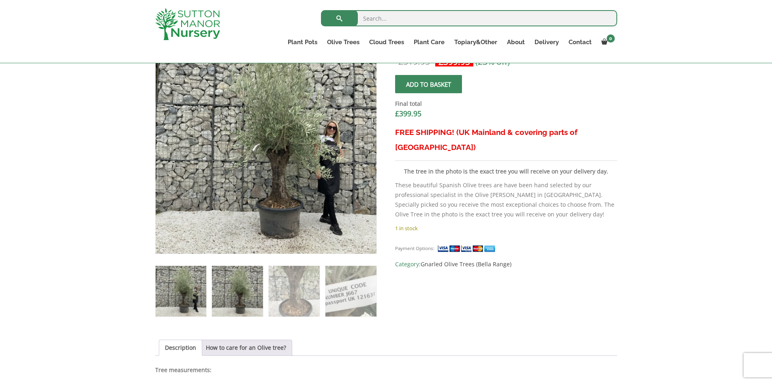
click at [235, 296] on img at bounding box center [237, 291] width 51 height 51
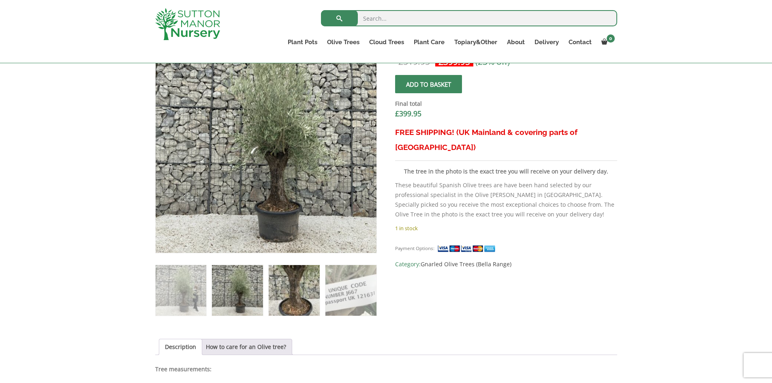
click at [274, 302] on img at bounding box center [294, 290] width 51 height 51
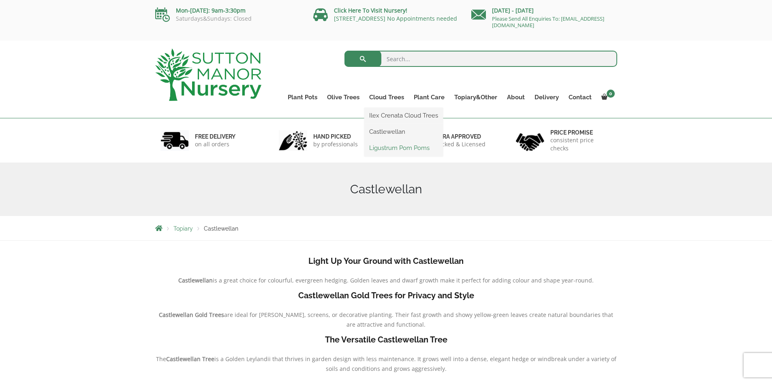
click at [409, 146] on link "Ligustrum Pom Poms" at bounding box center [404, 148] width 79 height 12
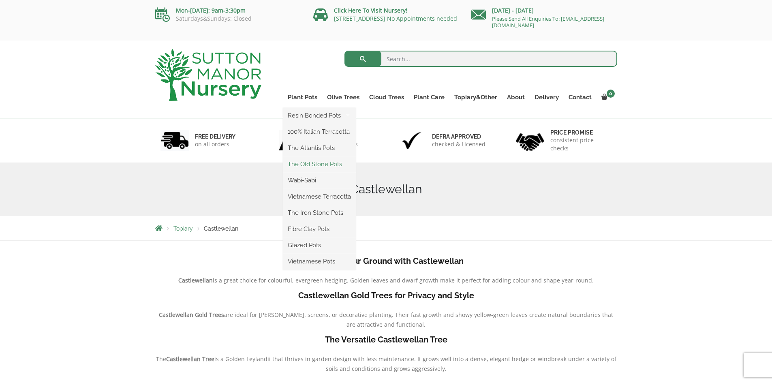
click at [307, 165] on link "The Old Stone Pots" at bounding box center [319, 164] width 73 height 12
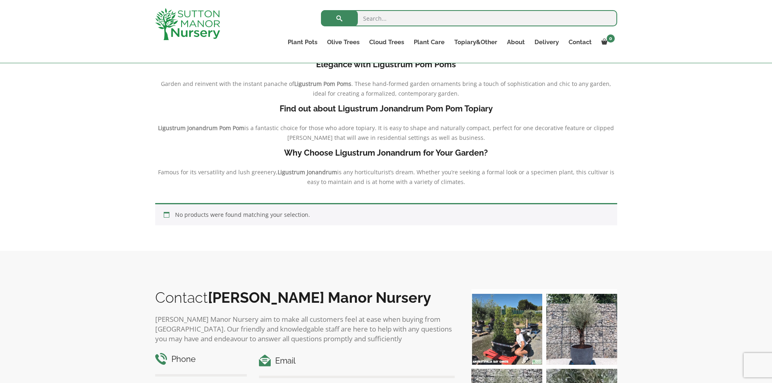
scroll to position [71, 0]
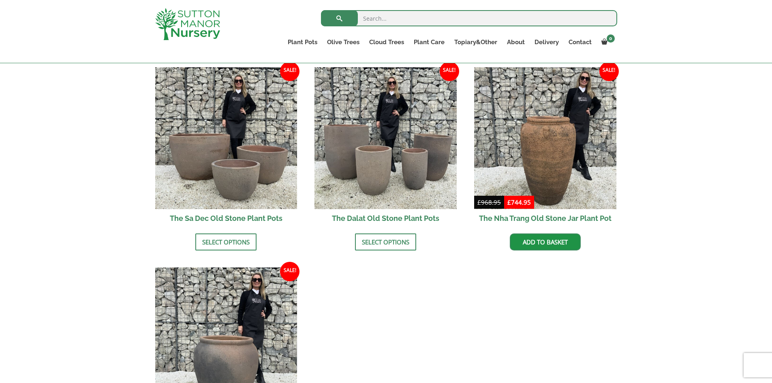
scroll to position [608, 0]
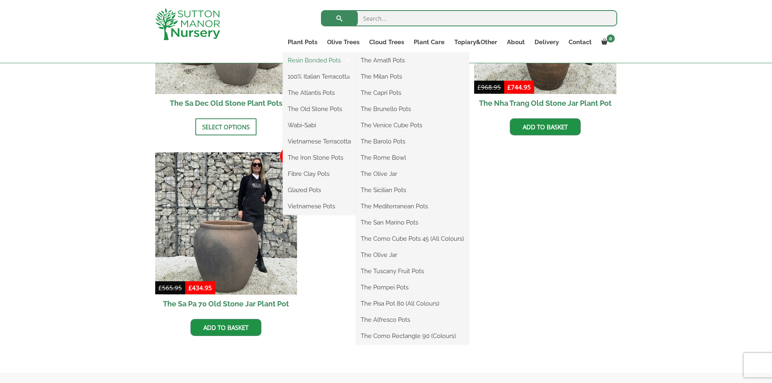
click at [318, 62] on link "Resin Bonded Pots" at bounding box center [319, 60] width 73 height 12
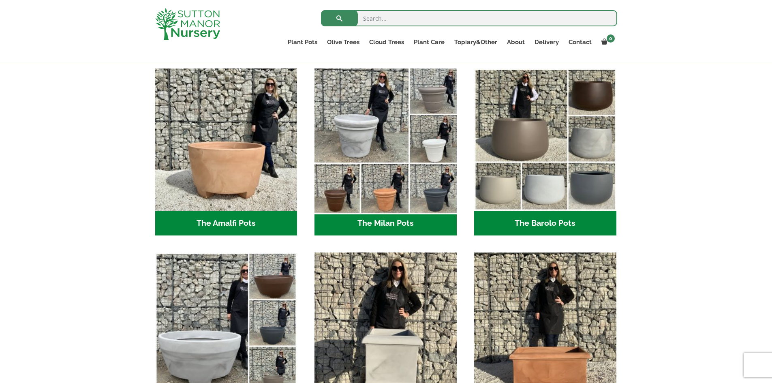
scroll to position [203, 0]
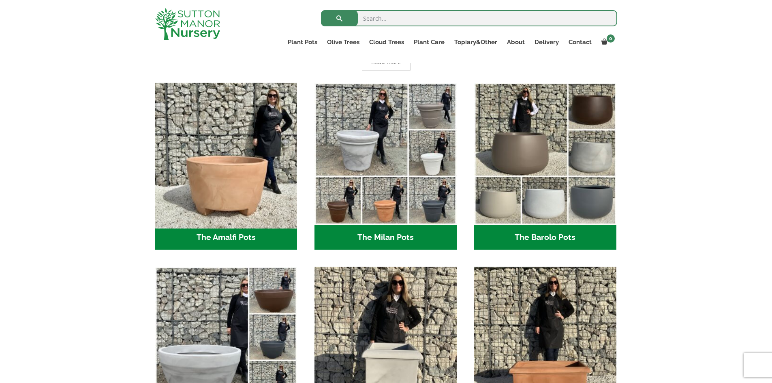
click at [231, 179] on img "Visit product category The Amalfi Pots" at bounding box center [226, 153] width 149 height 149
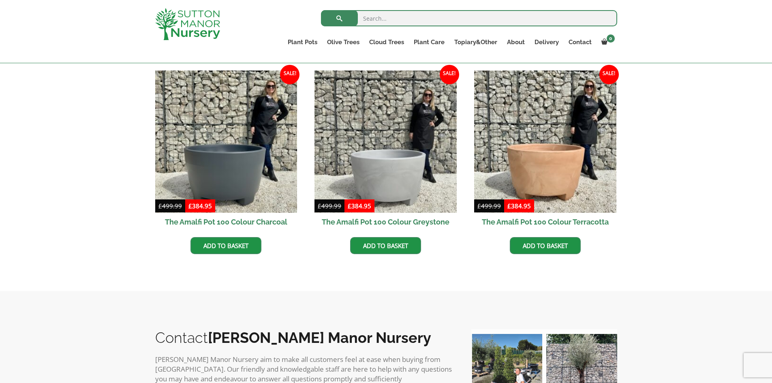
scroll to position [243, 0]
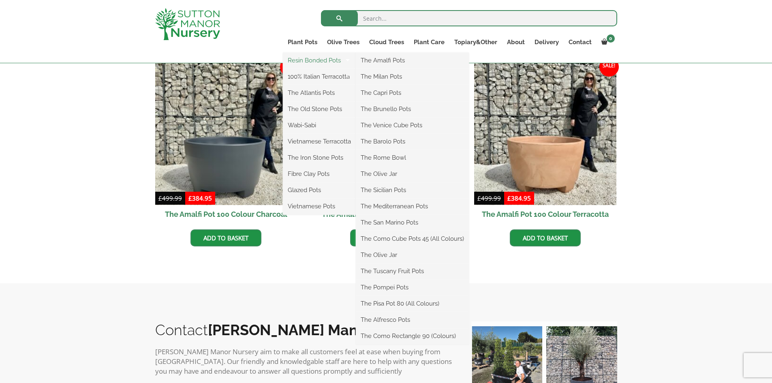
click at [319, 60] on link "Resin Bonded Pots" at bounding box center [319, 60] width 73 height 12
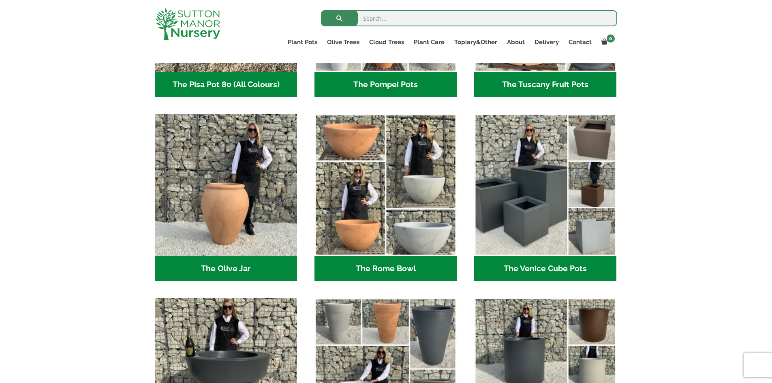
scroll to position [730, 0]
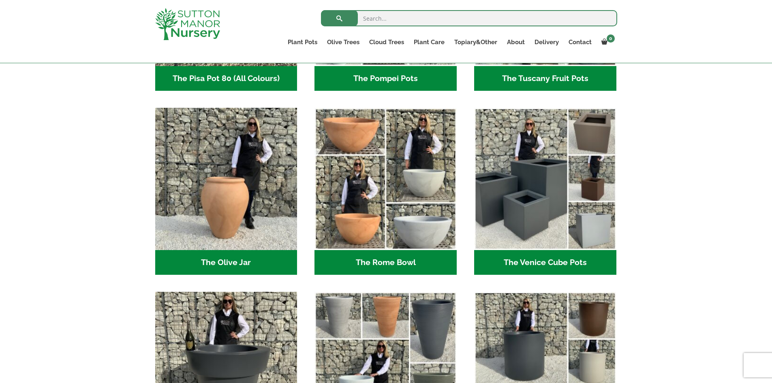
click at [397, 262] on h2 "The Rome Bowl (3)" at bounding box center [386, 262] width 142 height 25
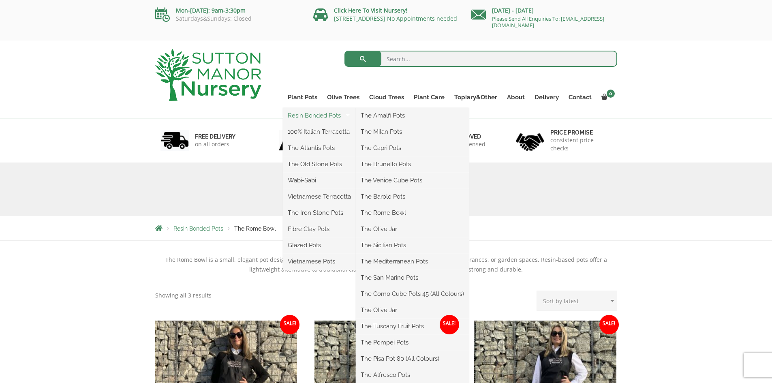
click at [322, 115] on link "Resin Bonded Pots" at bounding box center [319, 115] width 73 height 12
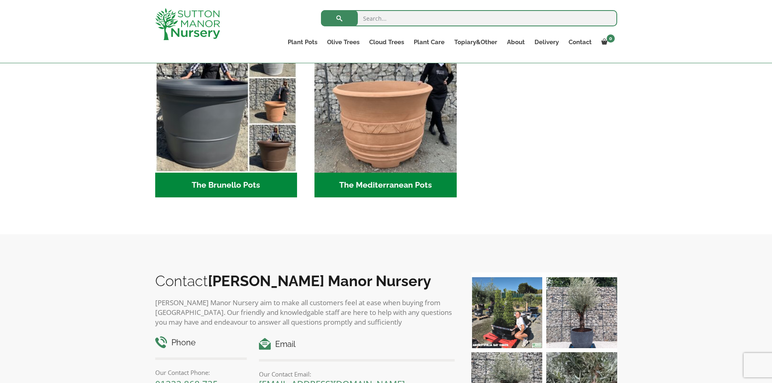
scroll to position [1176, 0]
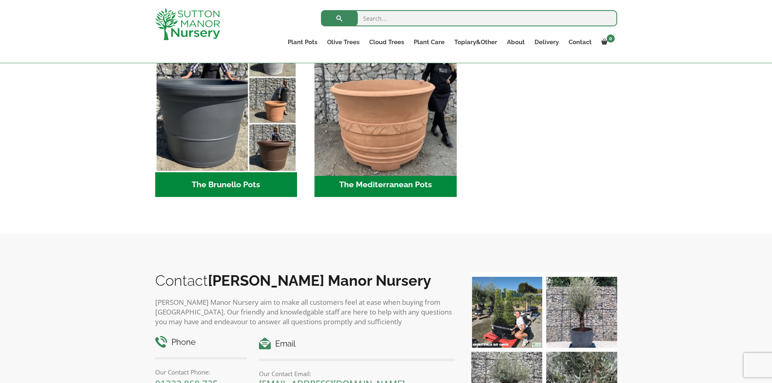
click at [420, 136] on img "Visit product category The Mediterranean Pots" at bounding box center [385, 101] width 149 height 149
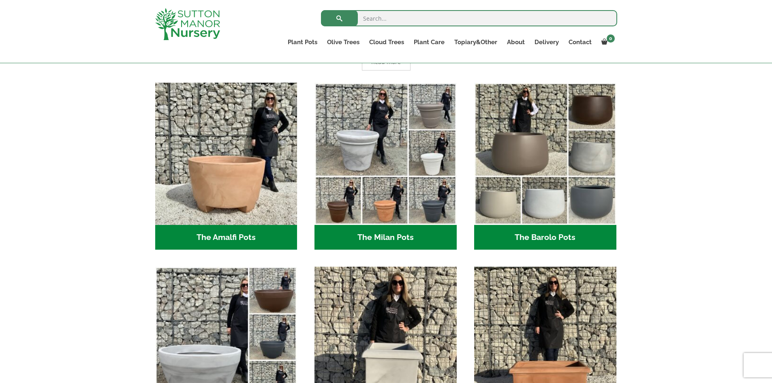
scroll to position [0, 0]
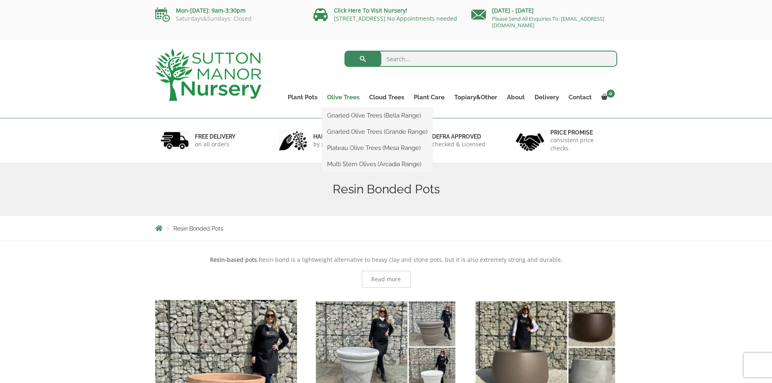
click at [346, 96] on link "Olive Trees" at bounding box center [343, 97] width 42 height 11
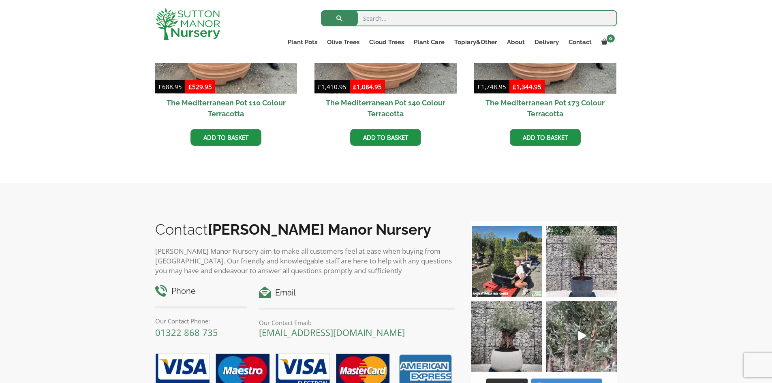
scroll to position [472, 0]
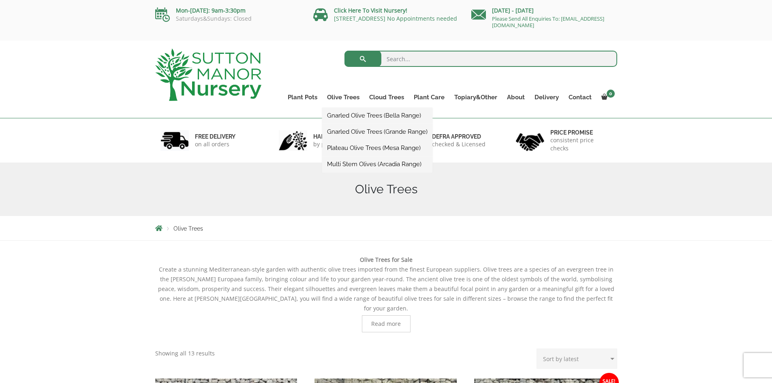
click at [358, 117] on link "Gnarled Olive Trees (Bella Range)" at bounding box center [377, 115] width 110 height 12
